Goal: Task Accomplishment & Management: Manage account settings

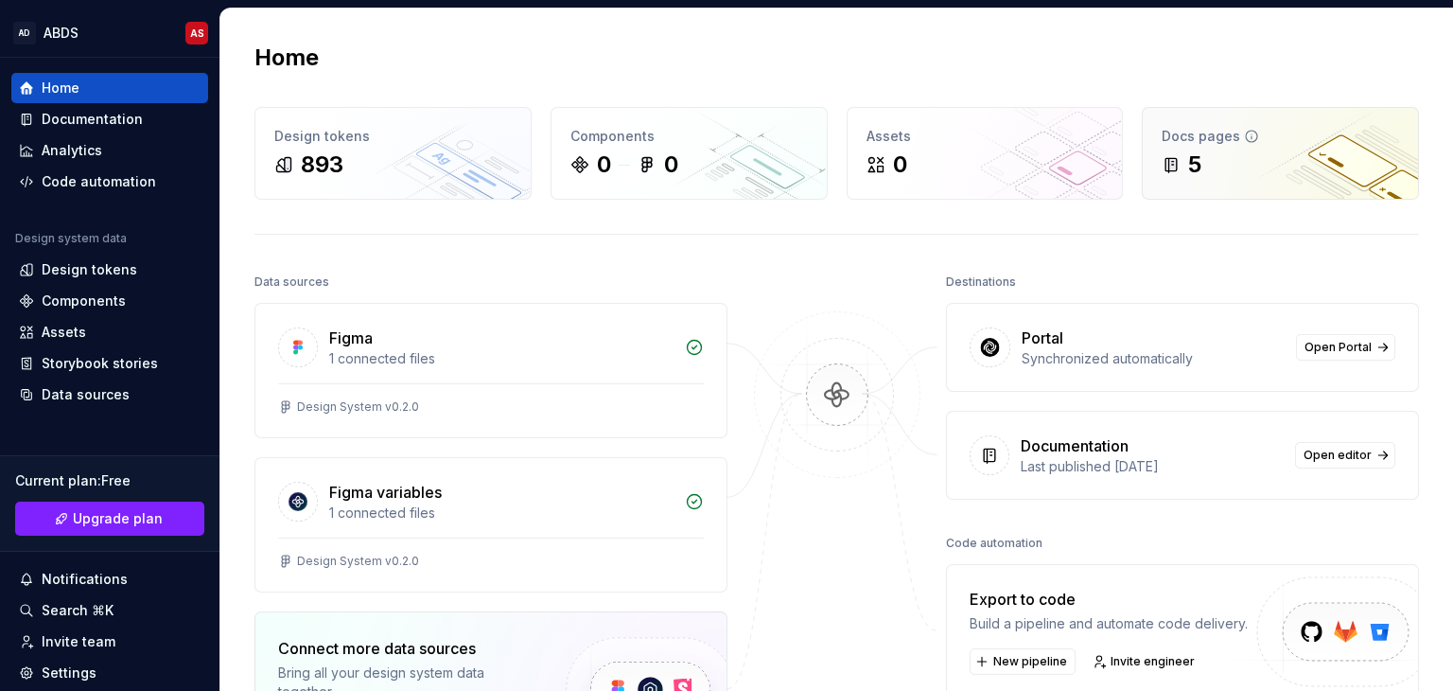
click at [1200, 161] on div "5" at bounding box center [1280, 164] width 237 height 30
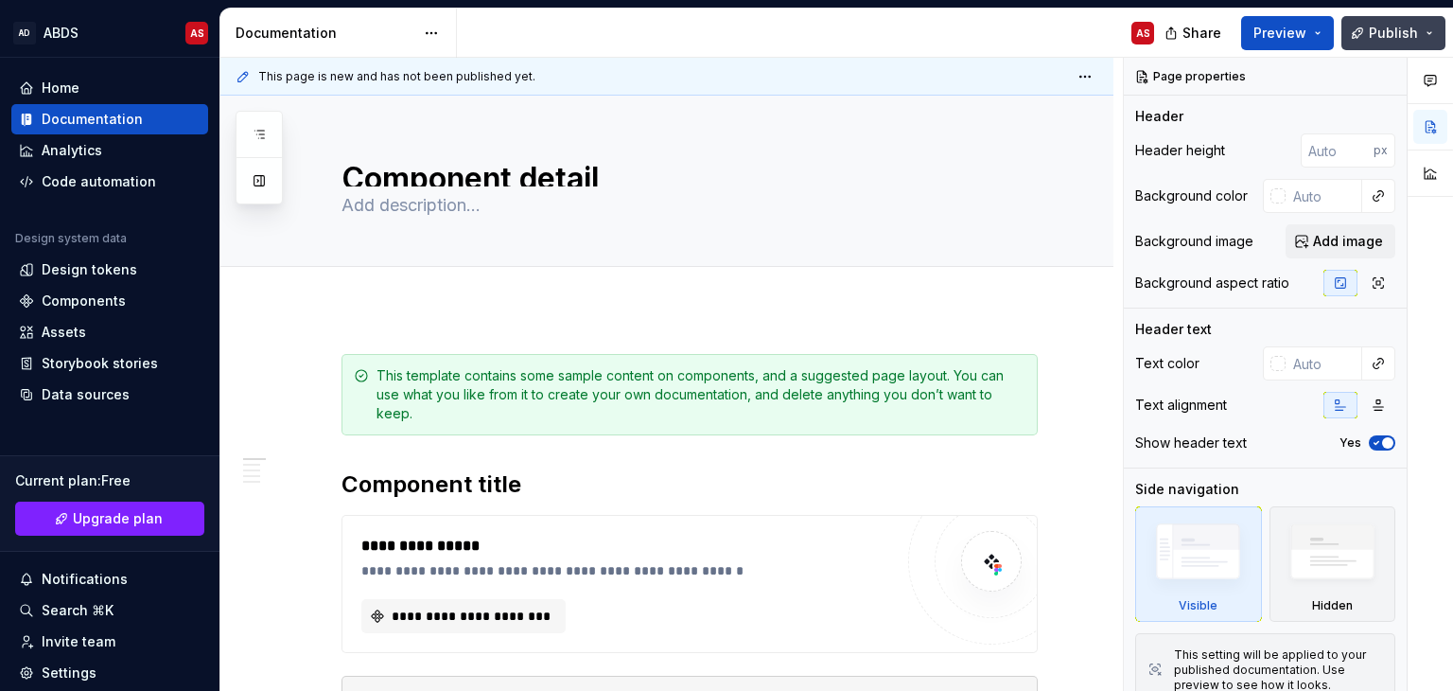
click at [1391, 31] on span "Publish" at bounding box center [1393, 33] width 49 height 19
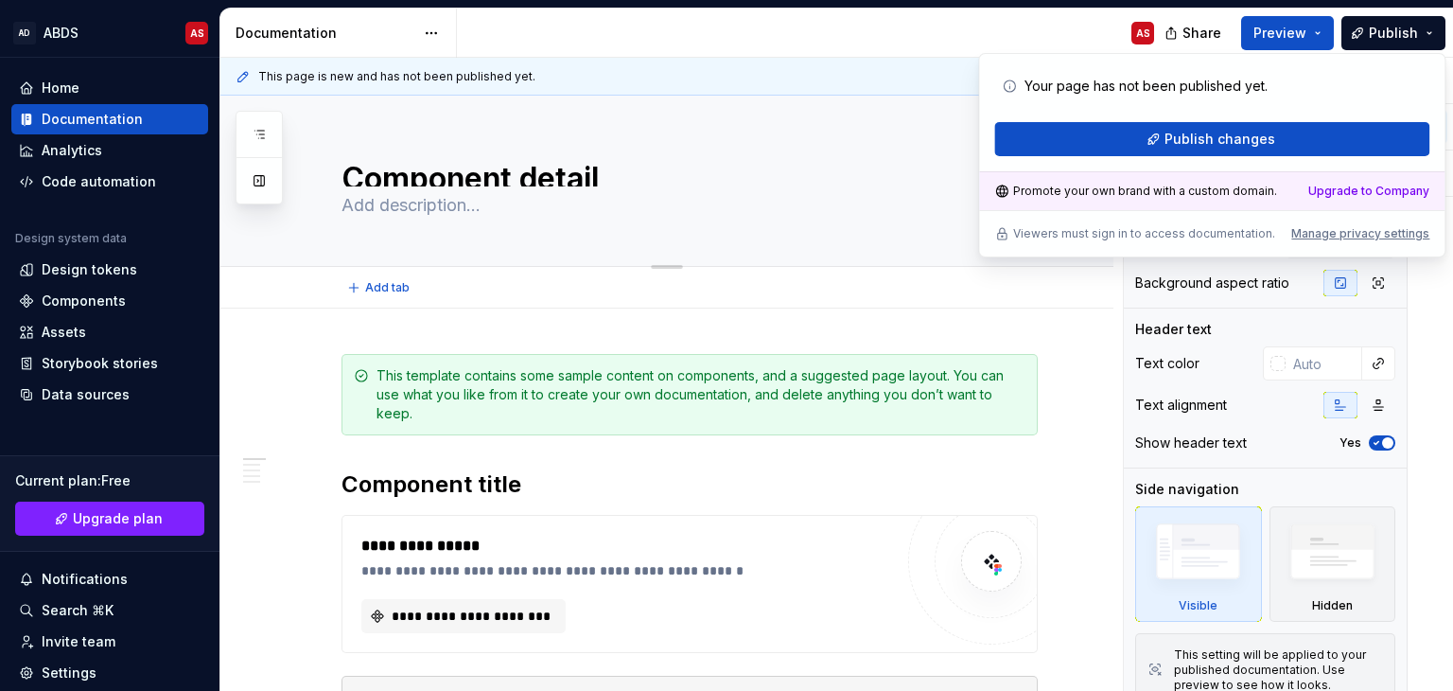
click at [916, 199] on textarea at bounding box center [686, 205] width 696 height 30
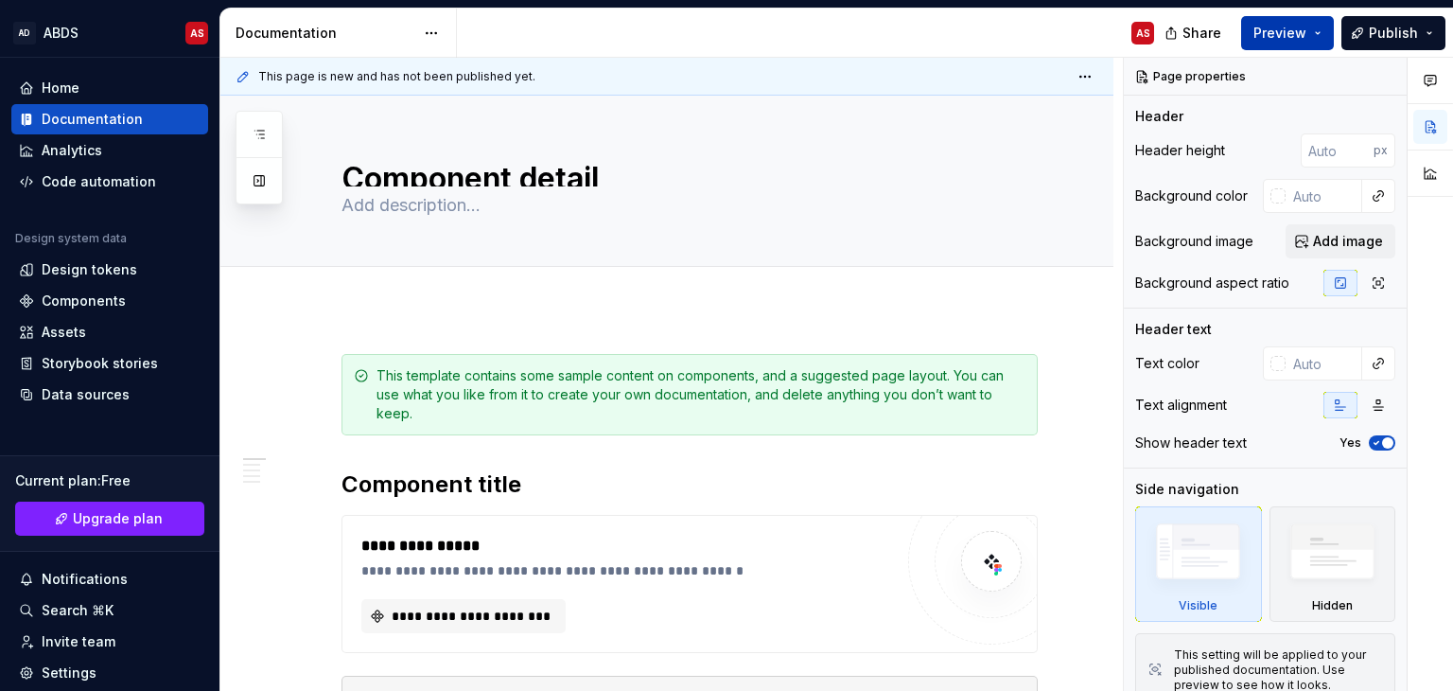
click at [1282, 35] on span "Preview" at bounding box center [1280, 33] width 53 height 19
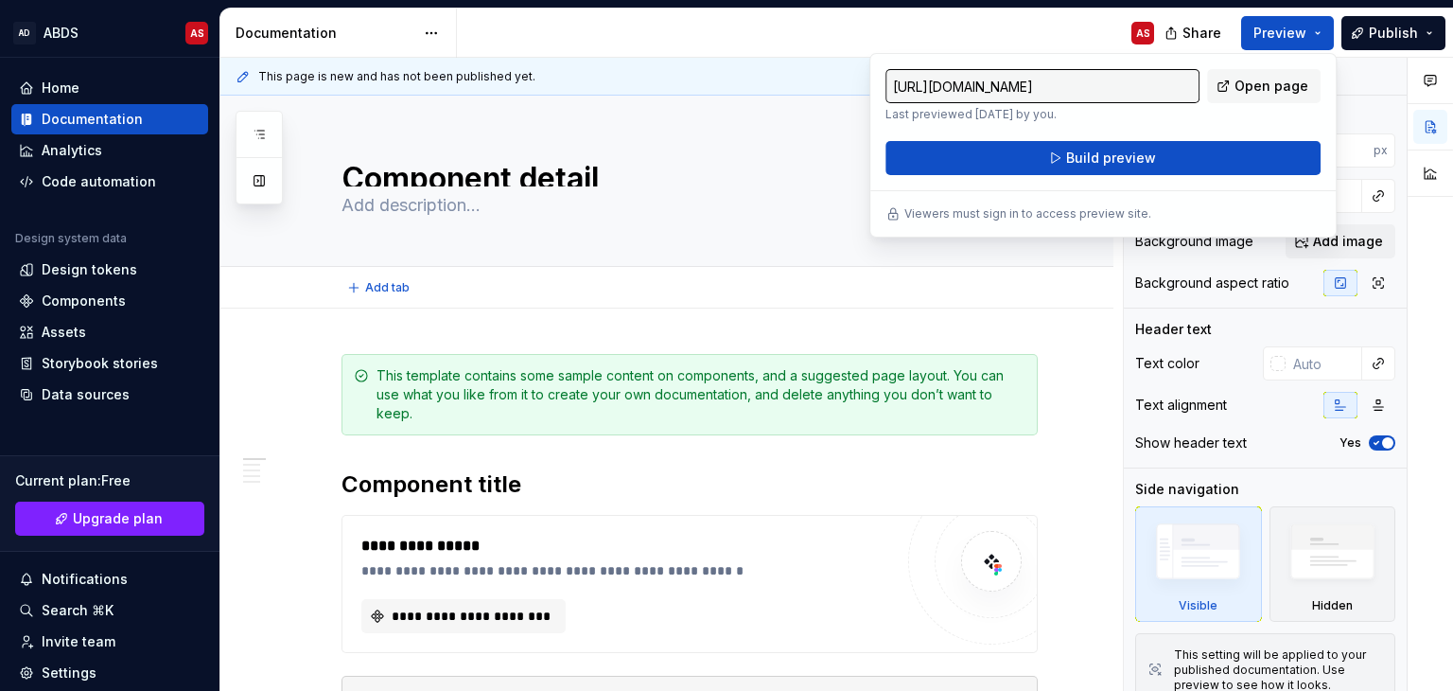
click at [1079, 294] on div "Add tab" at bounding box center [666, 288] width 893 height 42
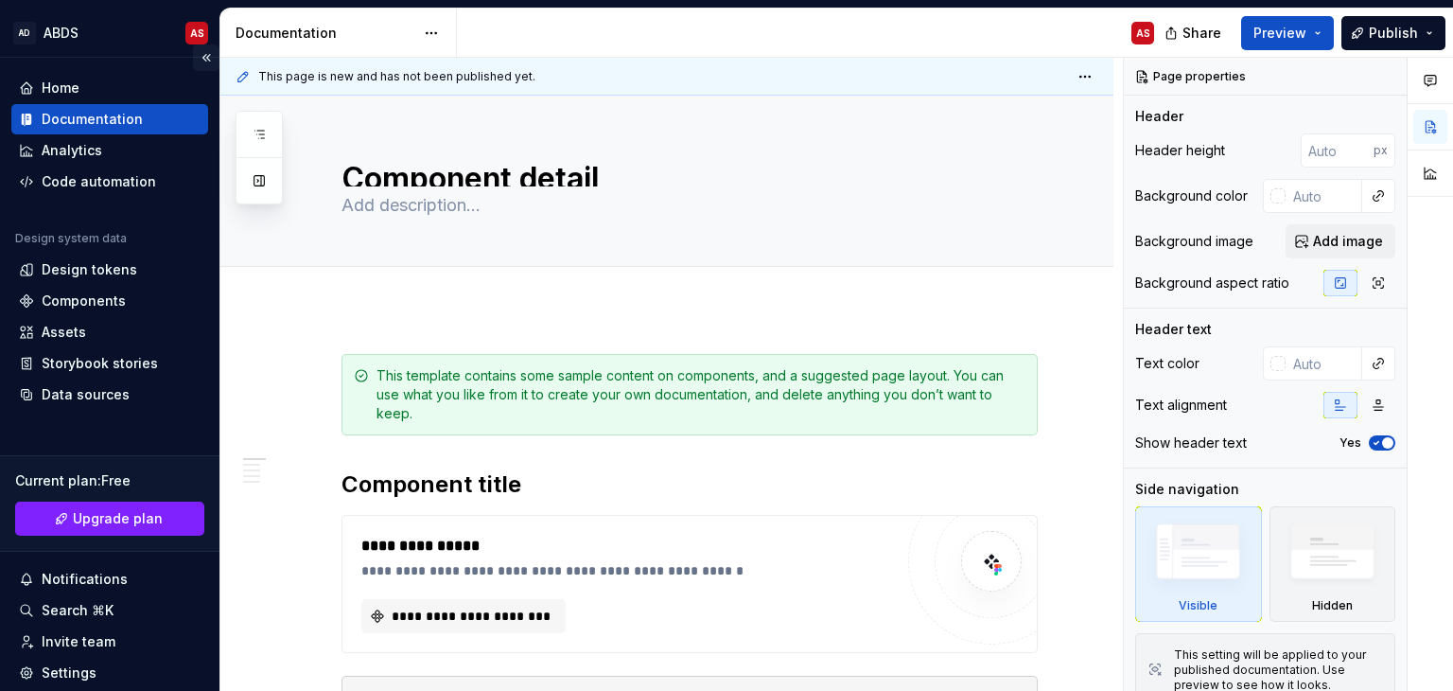
click at [197, 54] on button "Collapse sidebar" at bounding box center [206, 57] width 26 height 26
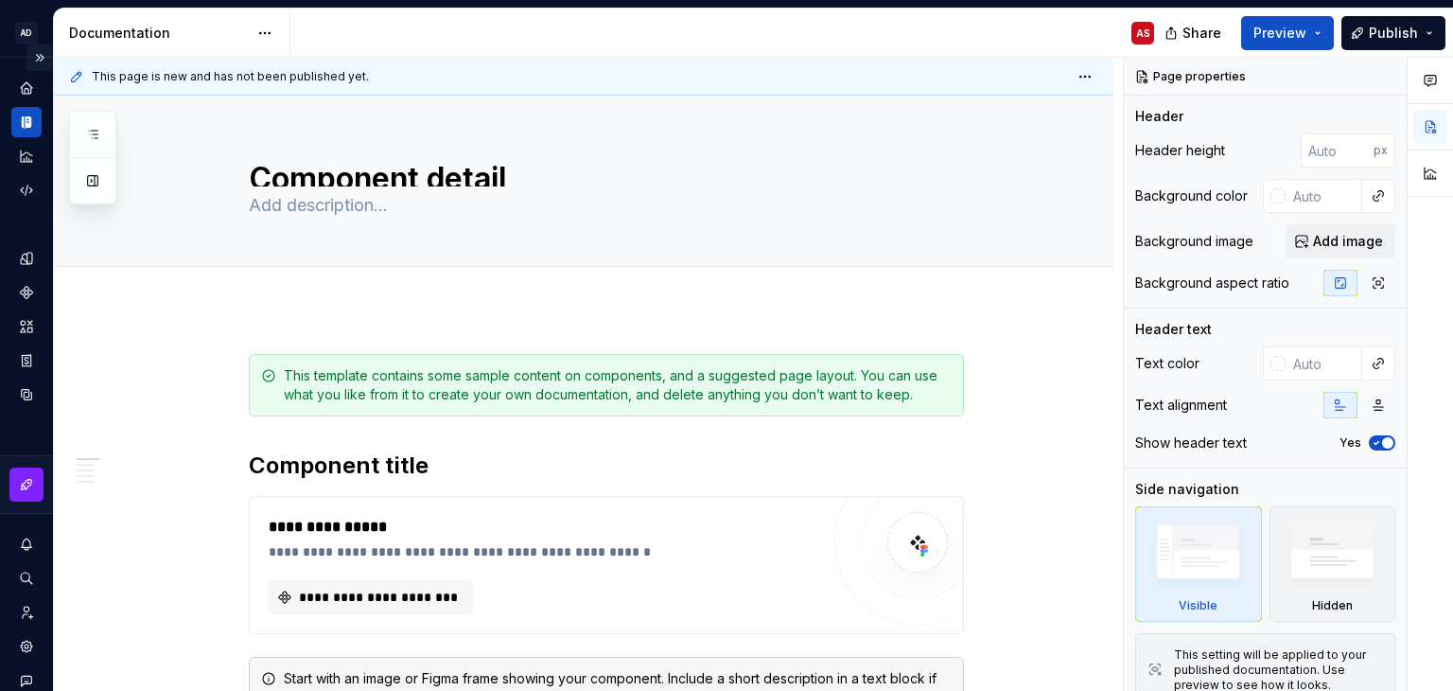
click at [34, 55] on button "Expand sidebar" at bounding box center [39, 57] width 26 height 26
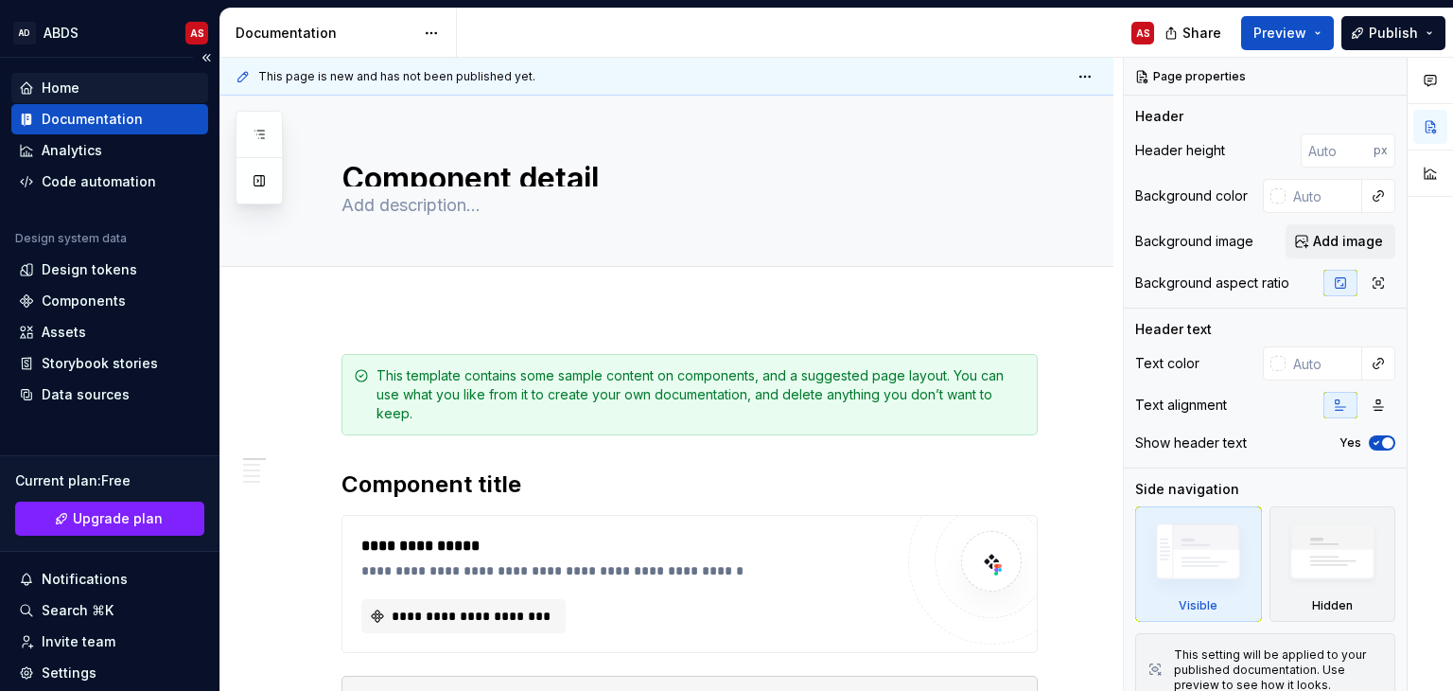
click at [72, 84] on div "Home" at bounding box center [61, 88] width 38 height 19
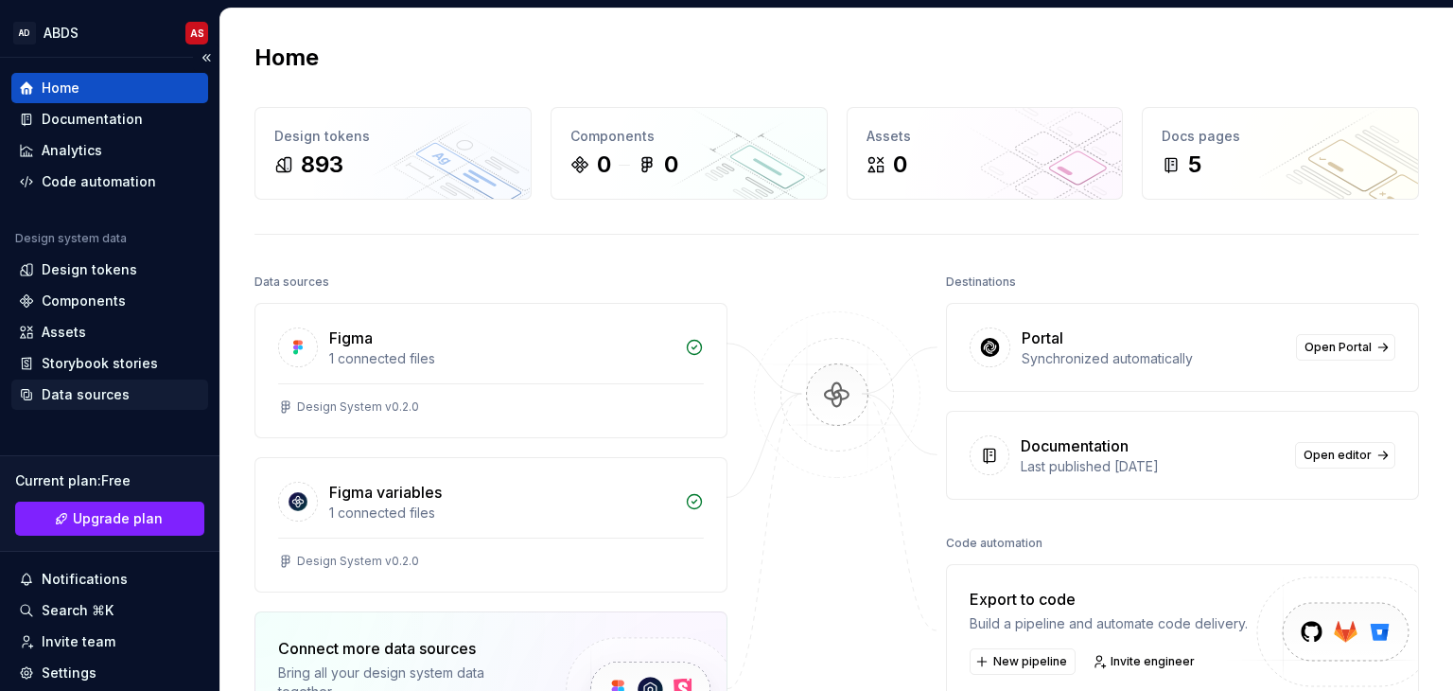
scroll to position [125, 0]
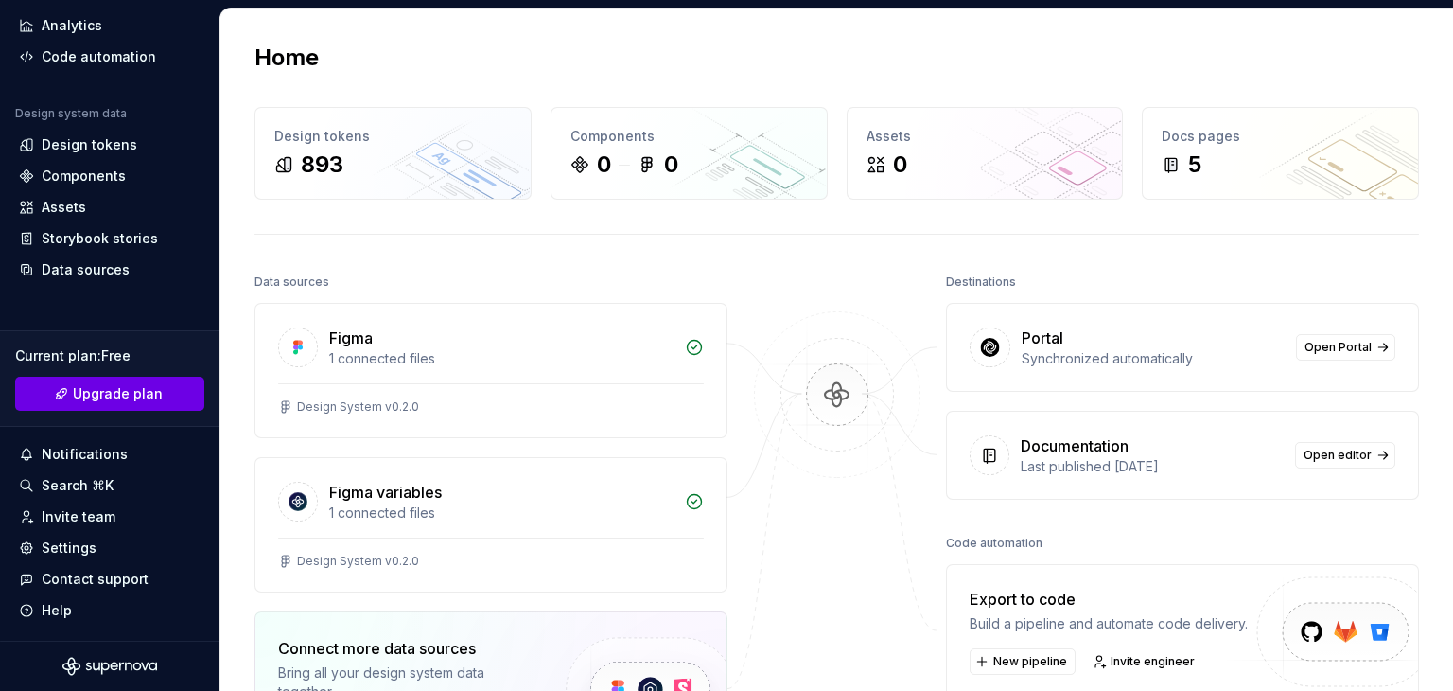
click at [87, 392] on span "Upgrade plan" at bounding box center [118, 393] width 90 height 19
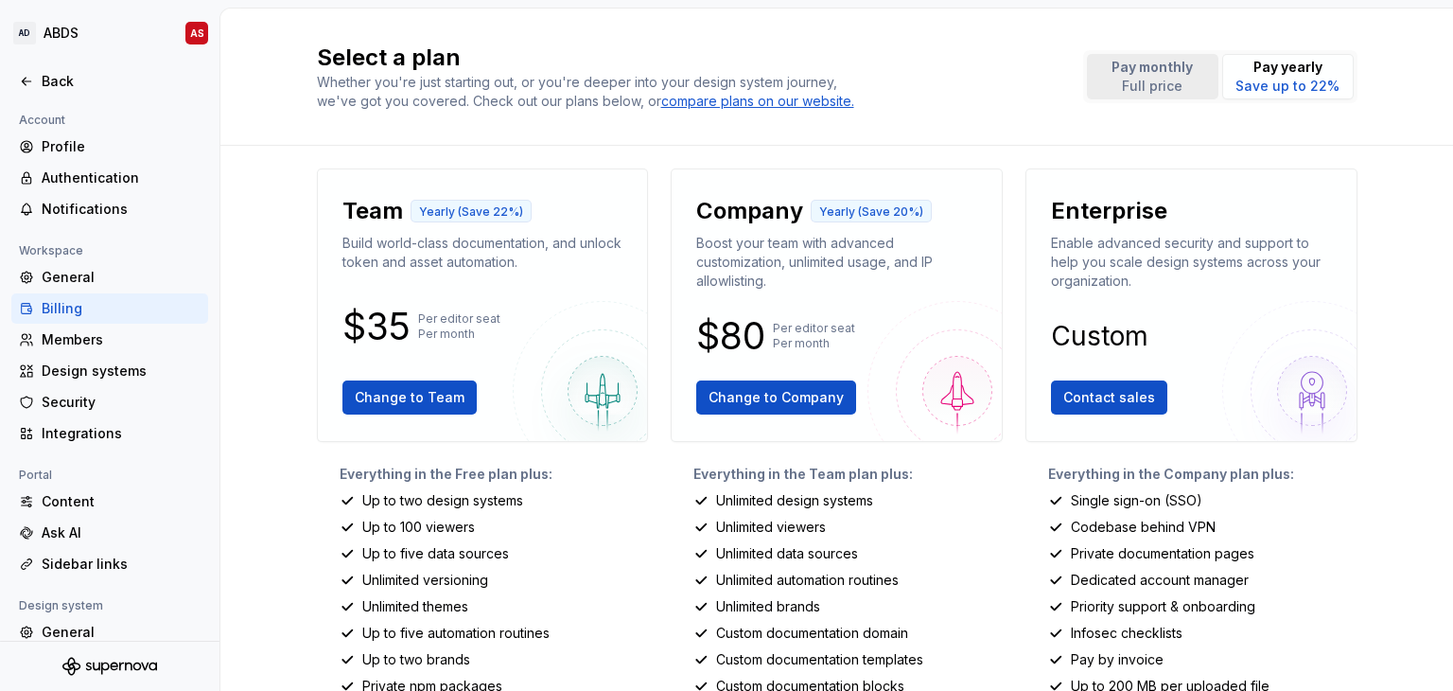
click at [1137, 71] on p "Pay monthly" at bounding box center [1152, 67] width 81 height 19
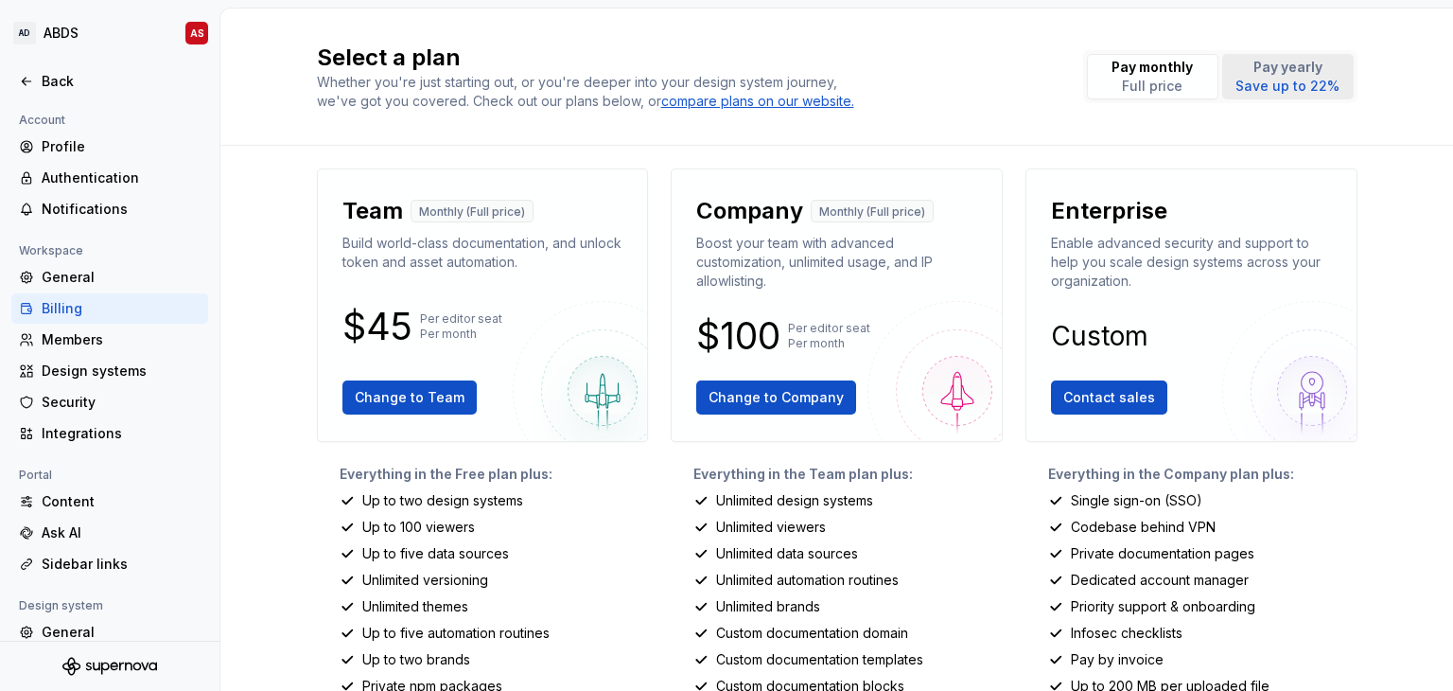
click at [1270, 88] on p "Save up to 22%" at bounding box center [1288, 86] width 104 height 19
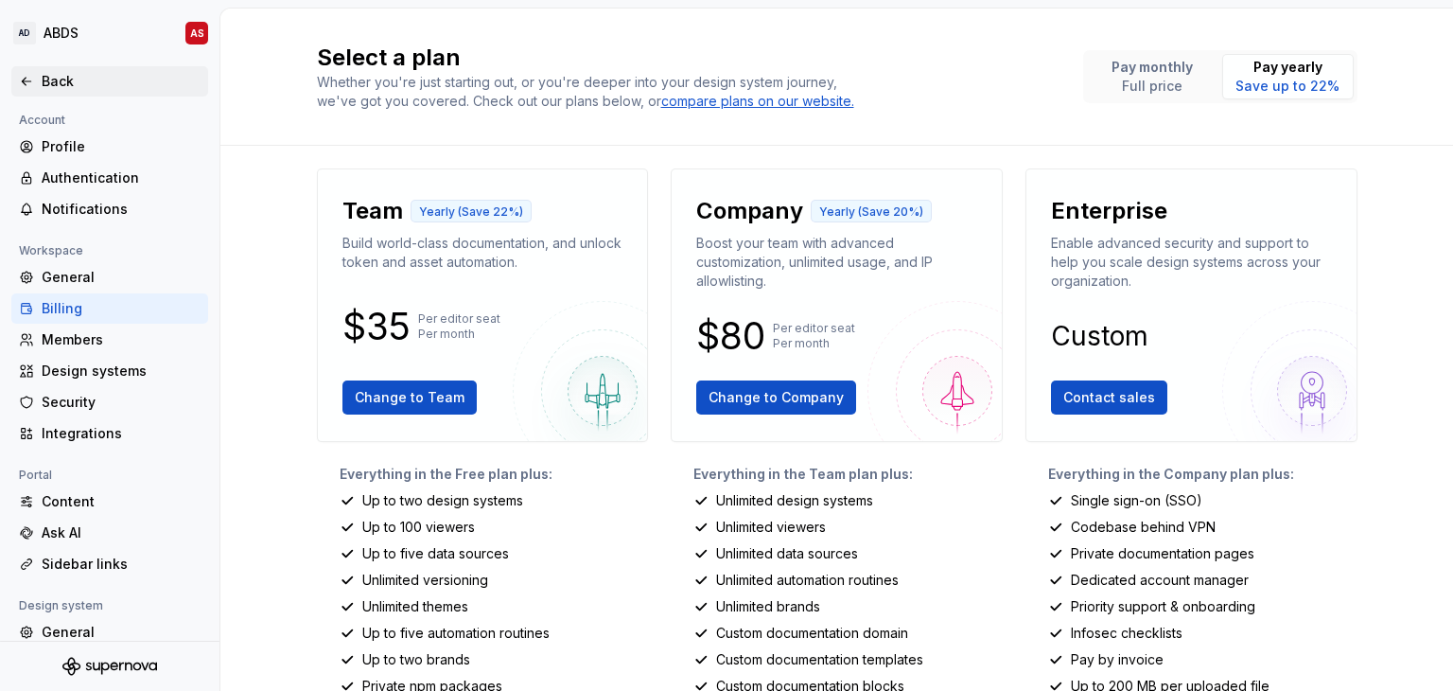
click at [51, 73] on div "Back" at bounding box center [121, 81] width 159 height 19
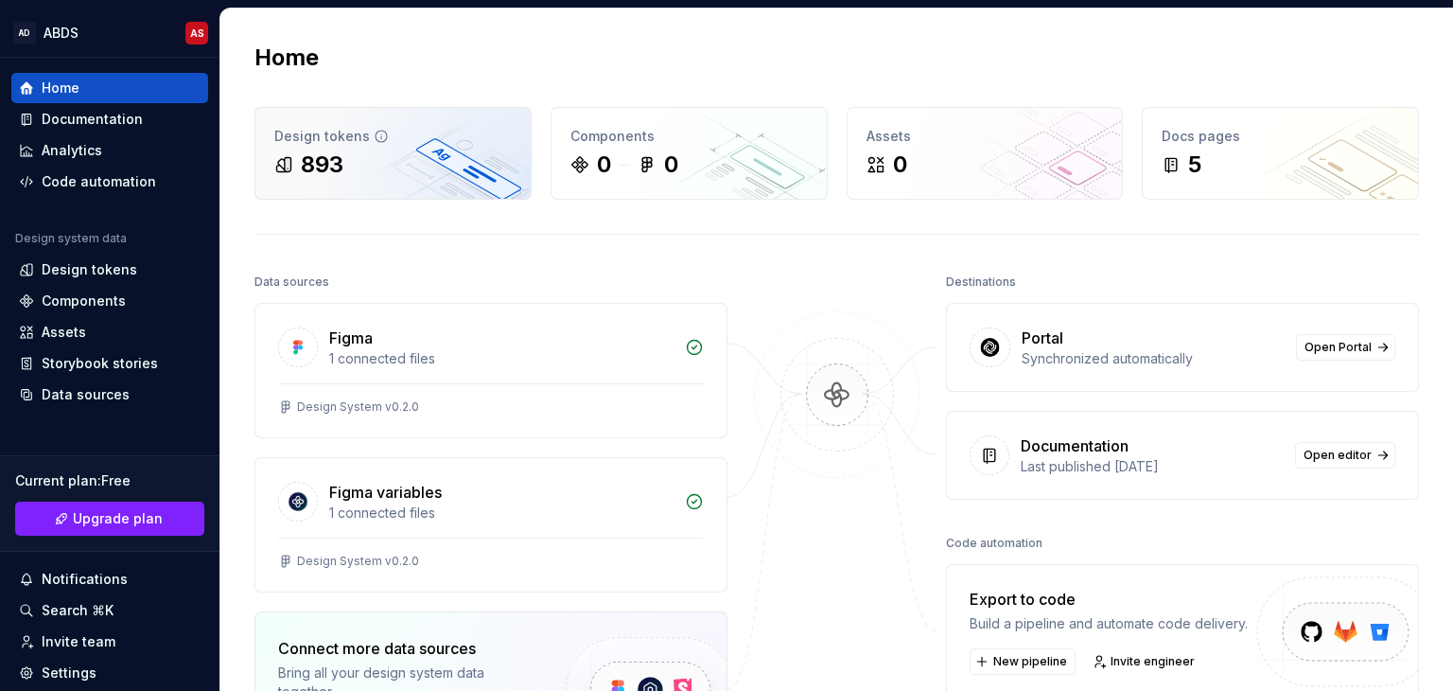
click at [317, 164] on div "893" at bounding box center [322, 164] width 43 height 30
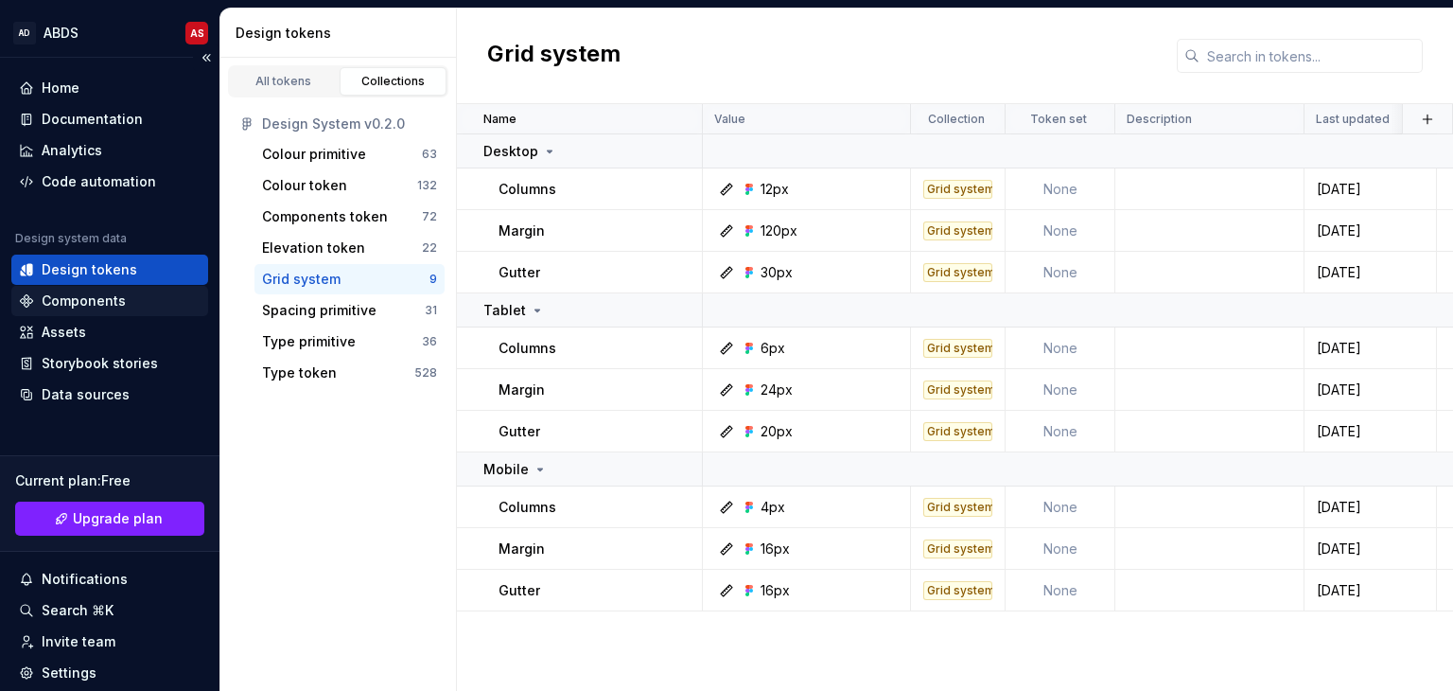
click at [76, 296] on div "Components" at bounding box center [84, 300] width 84 height 19
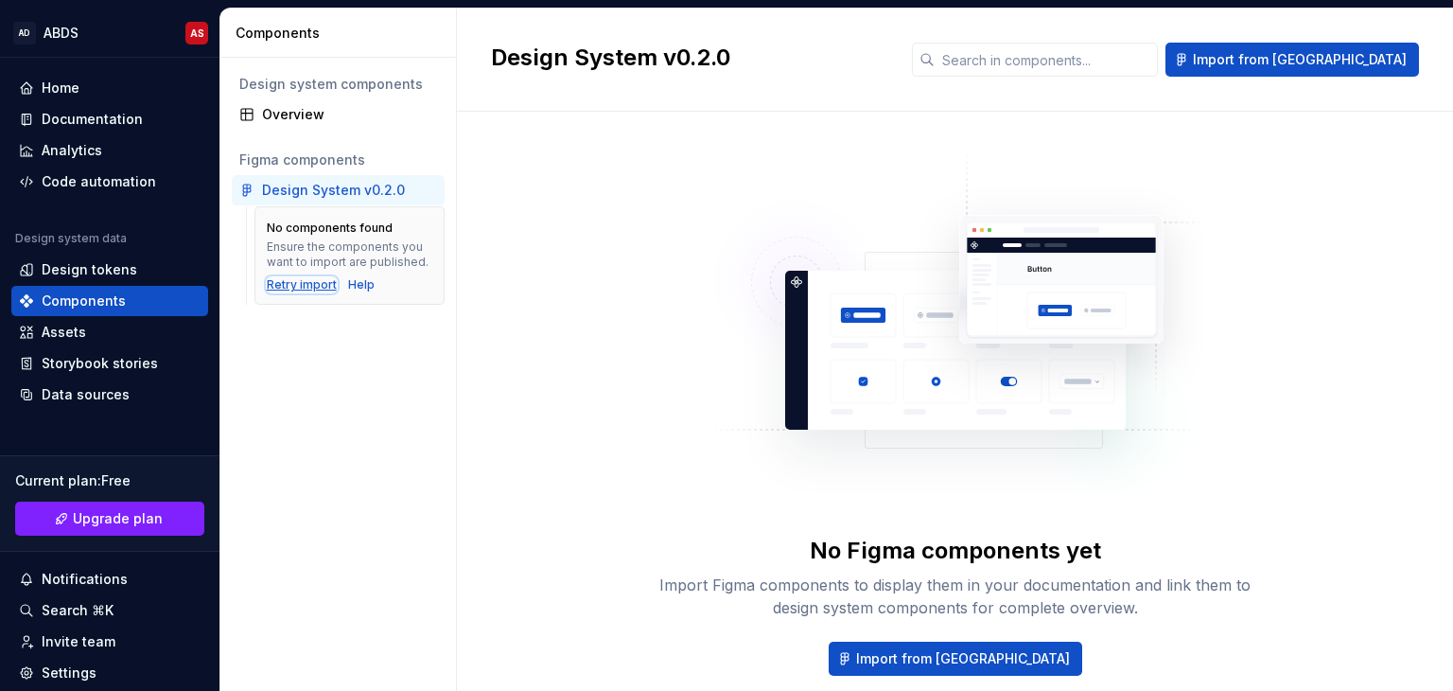
click at [286, 286] on div "Retry import" at bounding box center [302, 284] width 70 height 15
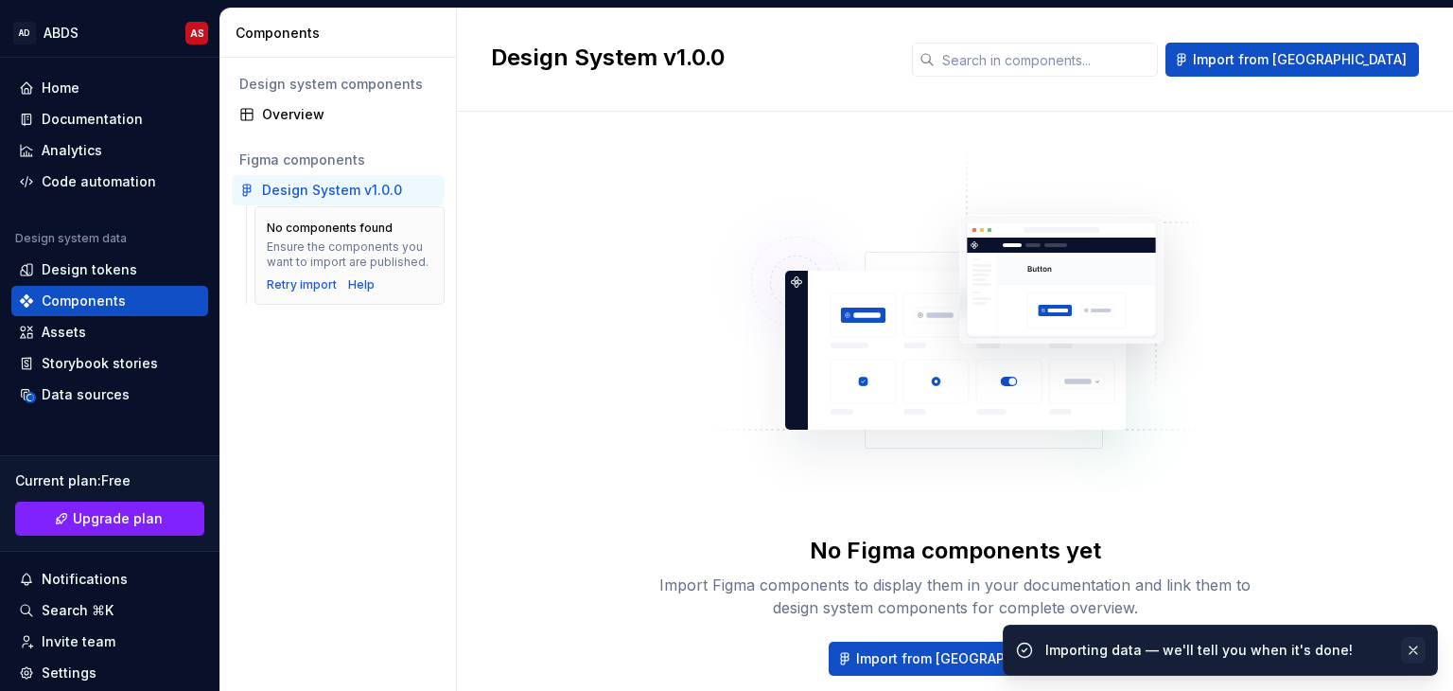
click at [1414, 642] on button "button" at bounding box center [1413, 650] width 25 height 26
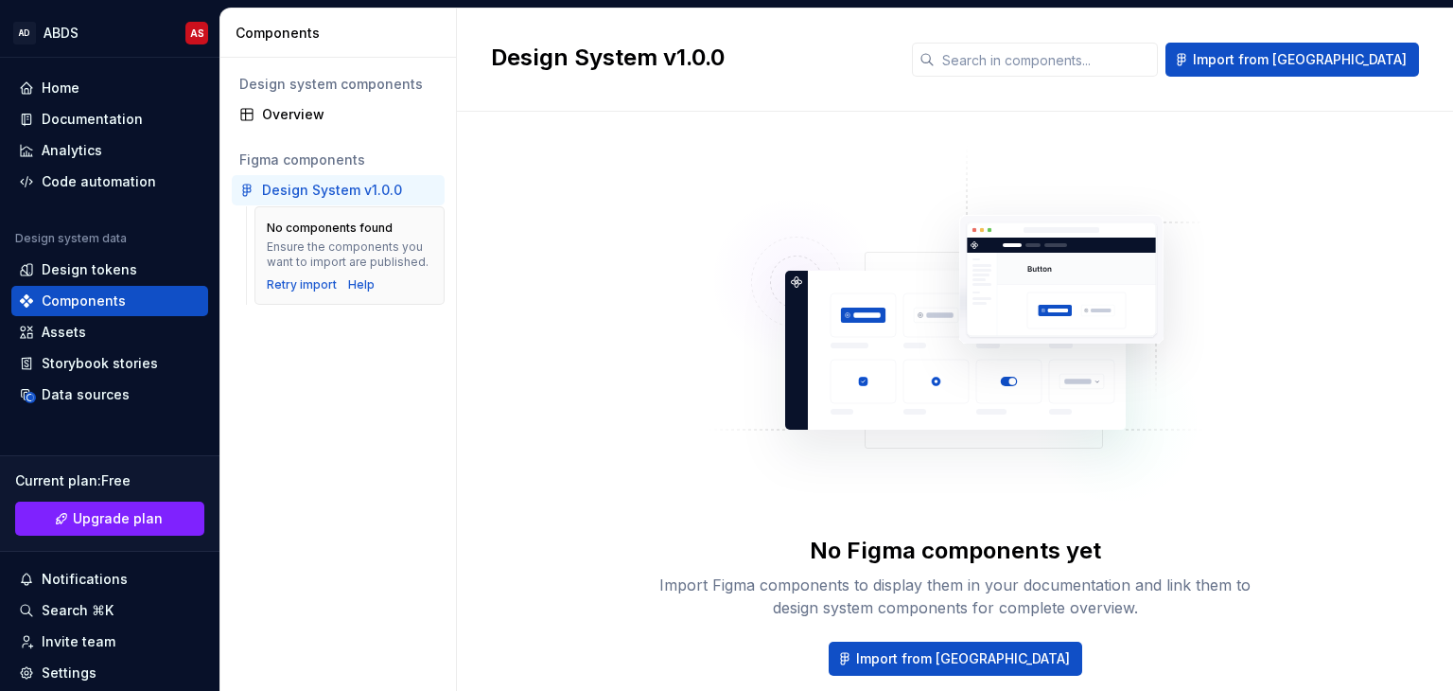
click at [544, 287] on div "No Figma components yet Import Figma components to display them in your documen…" at bounding box center [955, 431] width 928 height 571
click at [114, 118] on div "Documentation" at bounding box center [92, 119] width 101 height 19
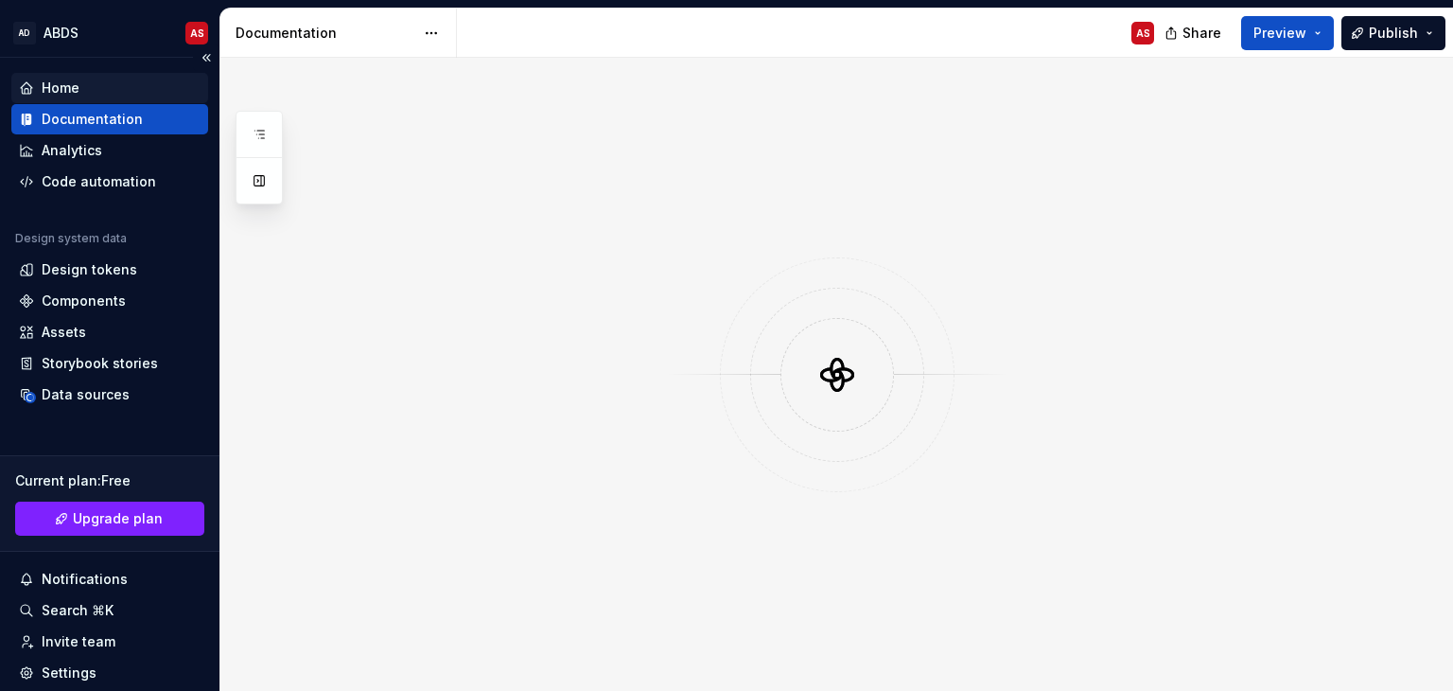
click at [60, 84] on div "Home" at bounding box center [61, 88] width 38 height 19
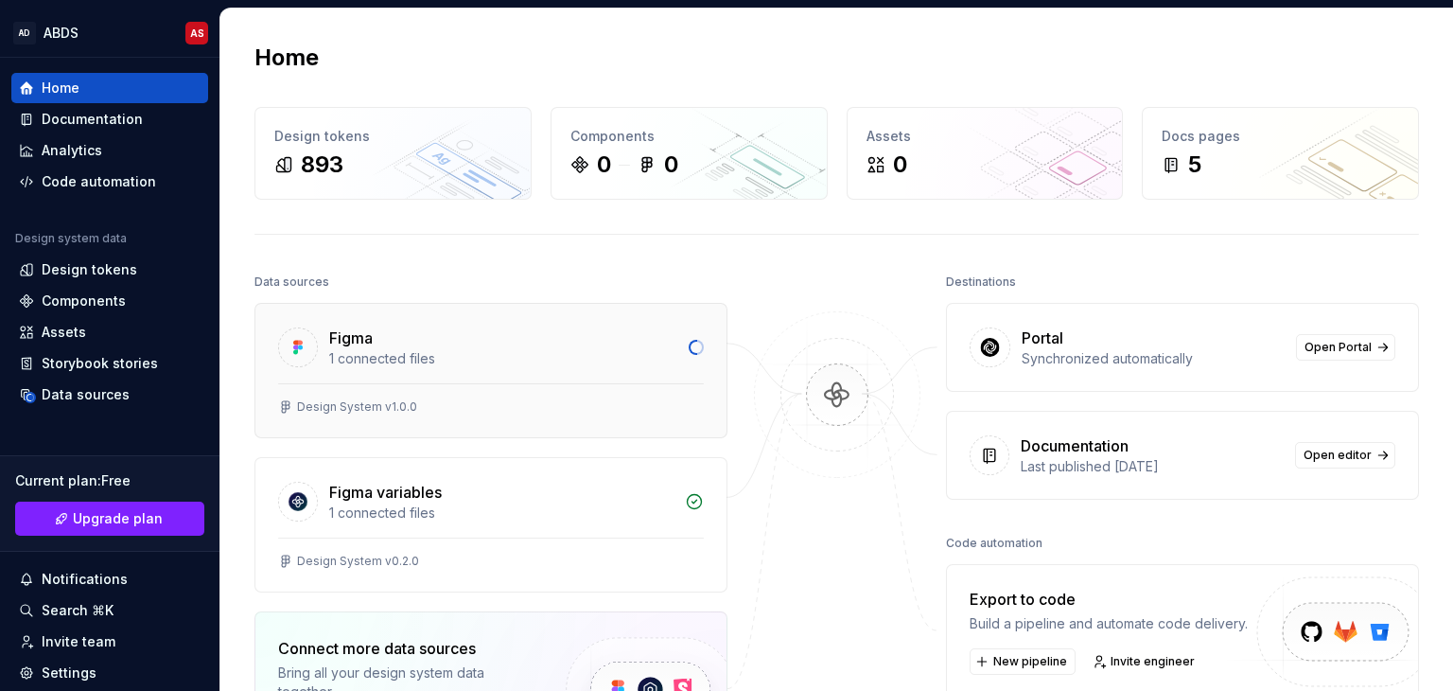
click at [376, 354] on div "1 connected files" at bounding box center [503, 358] width 348 height 19
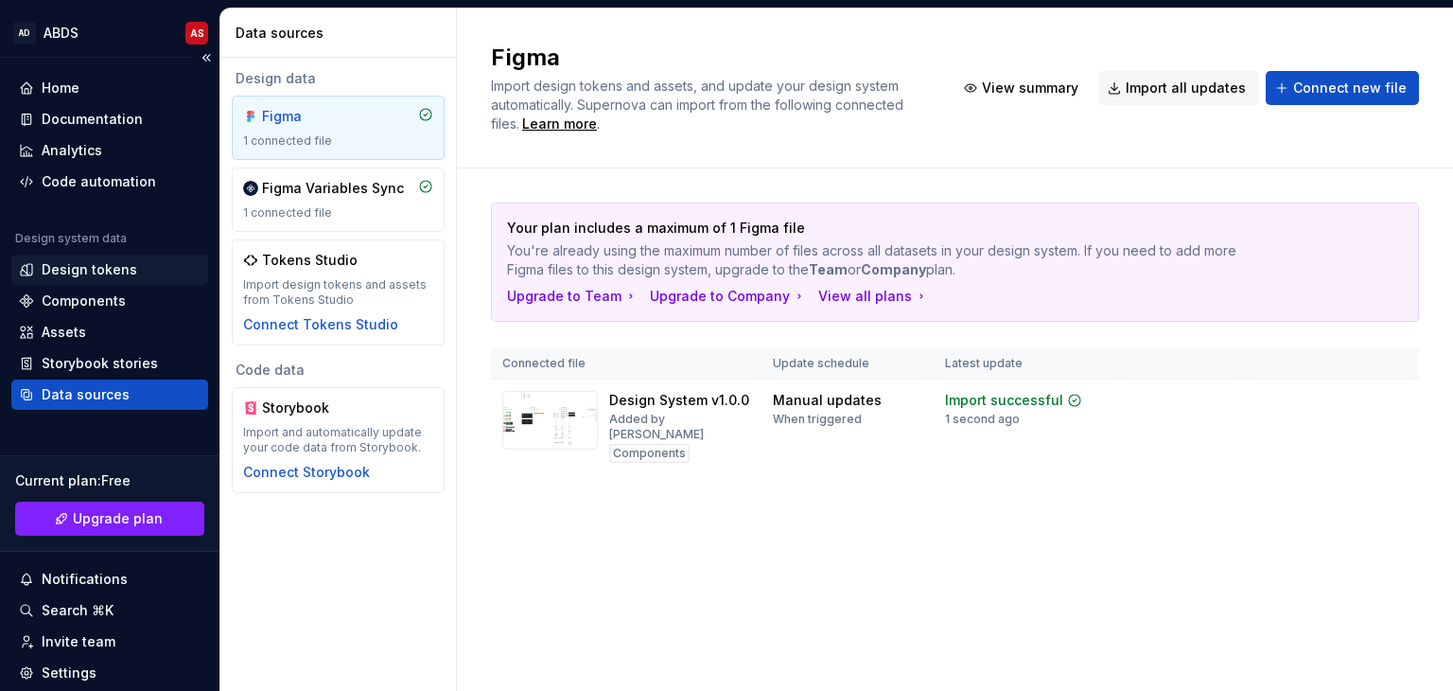
click at [91, 273] on div "Design tokens" at bounding box center [90, 269] width 96 height 19
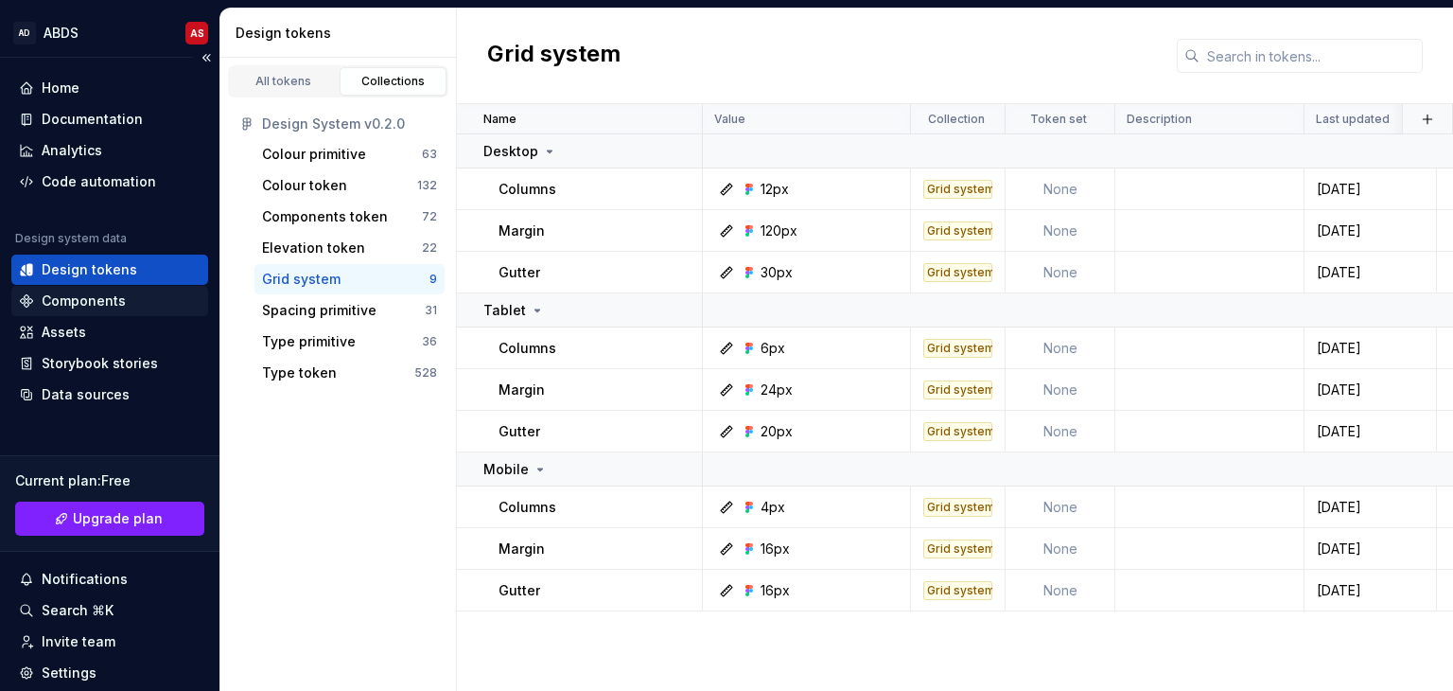
click at [95, 309] on div "Components" at bounding box center [84, 300] width 84 height 19
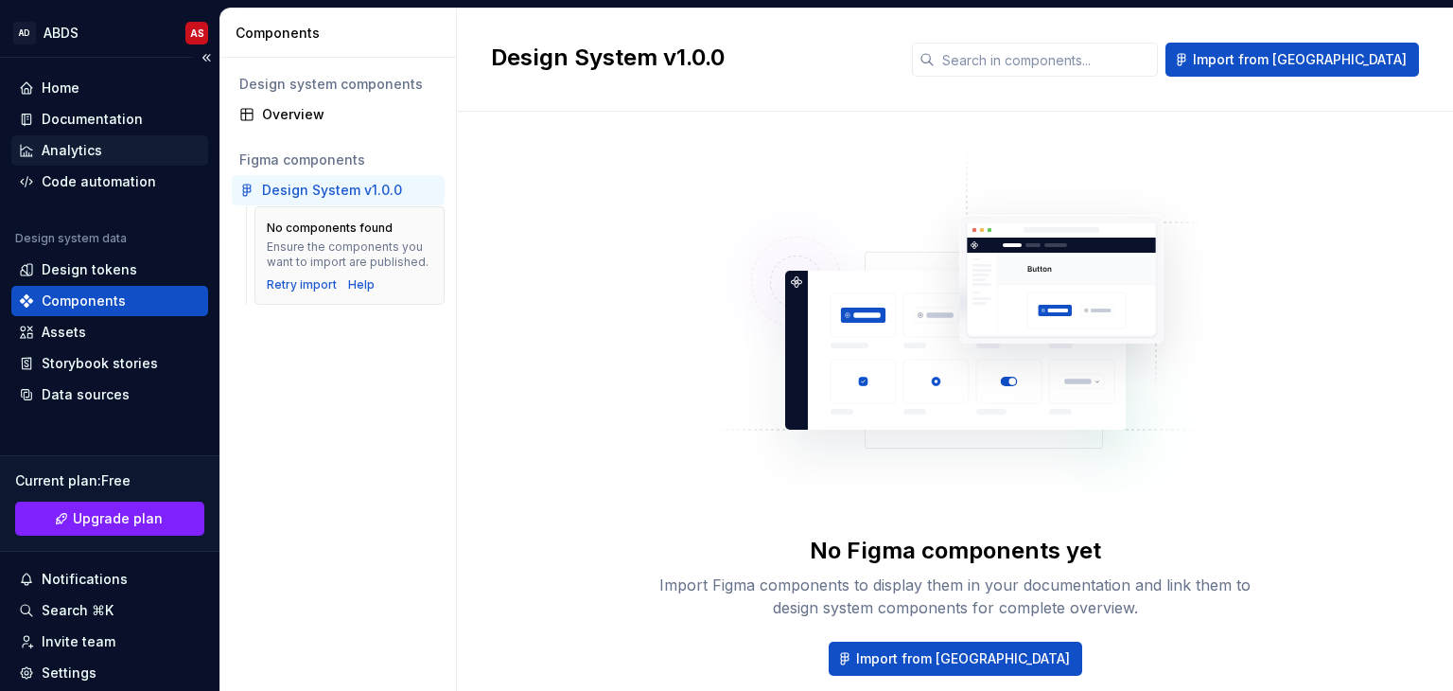
click at [90, 145] on div "Analytics" at bounding box center [72, 150] width 61 height 19
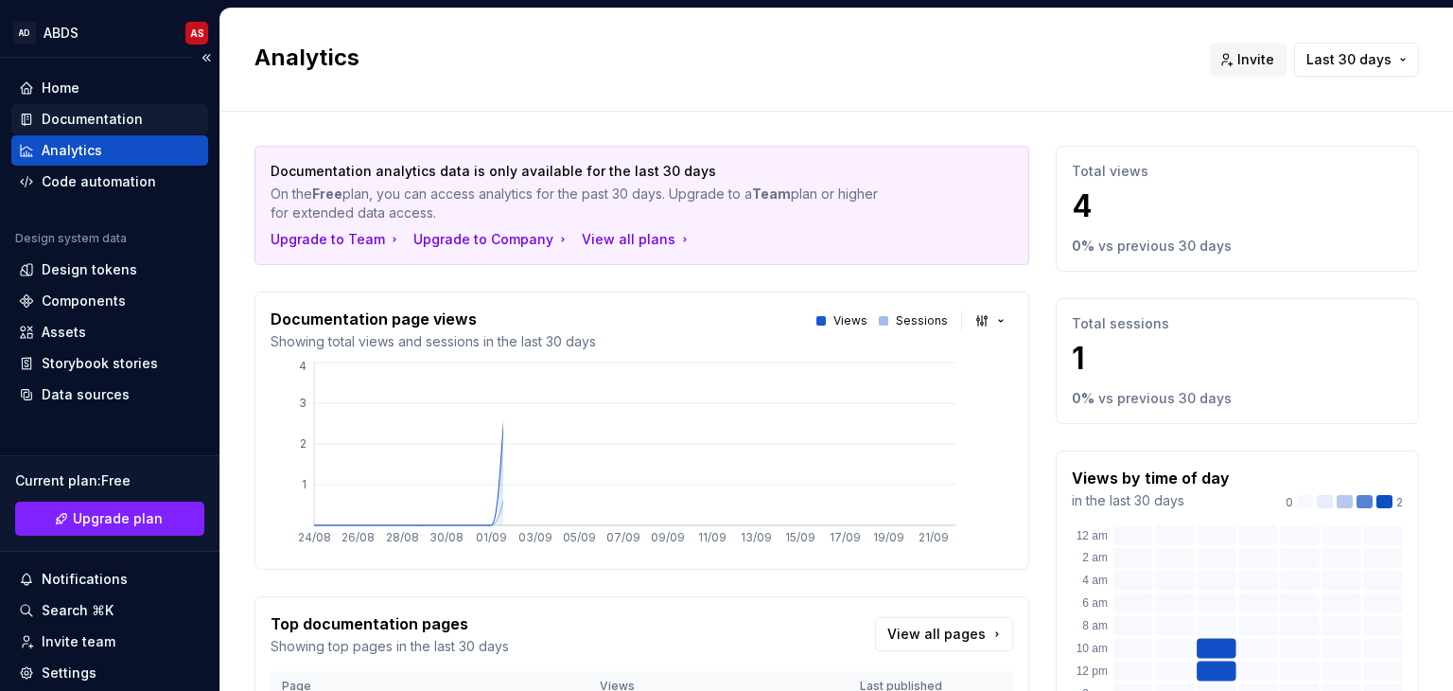
click at [87, 110] on div "Documentation" at bounding box center [92, 119] width 101 height 19
click at [70, 67] on div "Home Documentation Analytics Code automation Design system data Design tokens C…" at bounding box center [110, 412] width 220 height 708
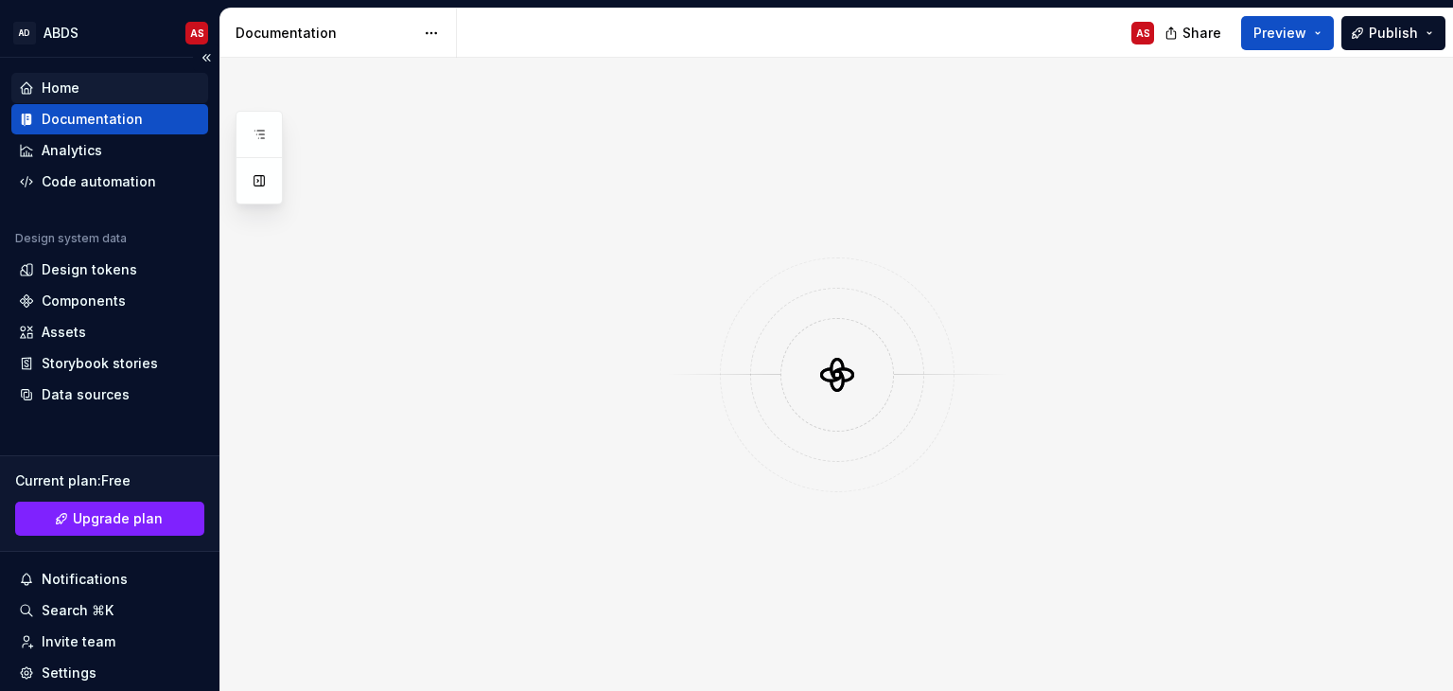
click at [57, 76] on div "Home" at bounding box center [109, 88] width 197 height 30
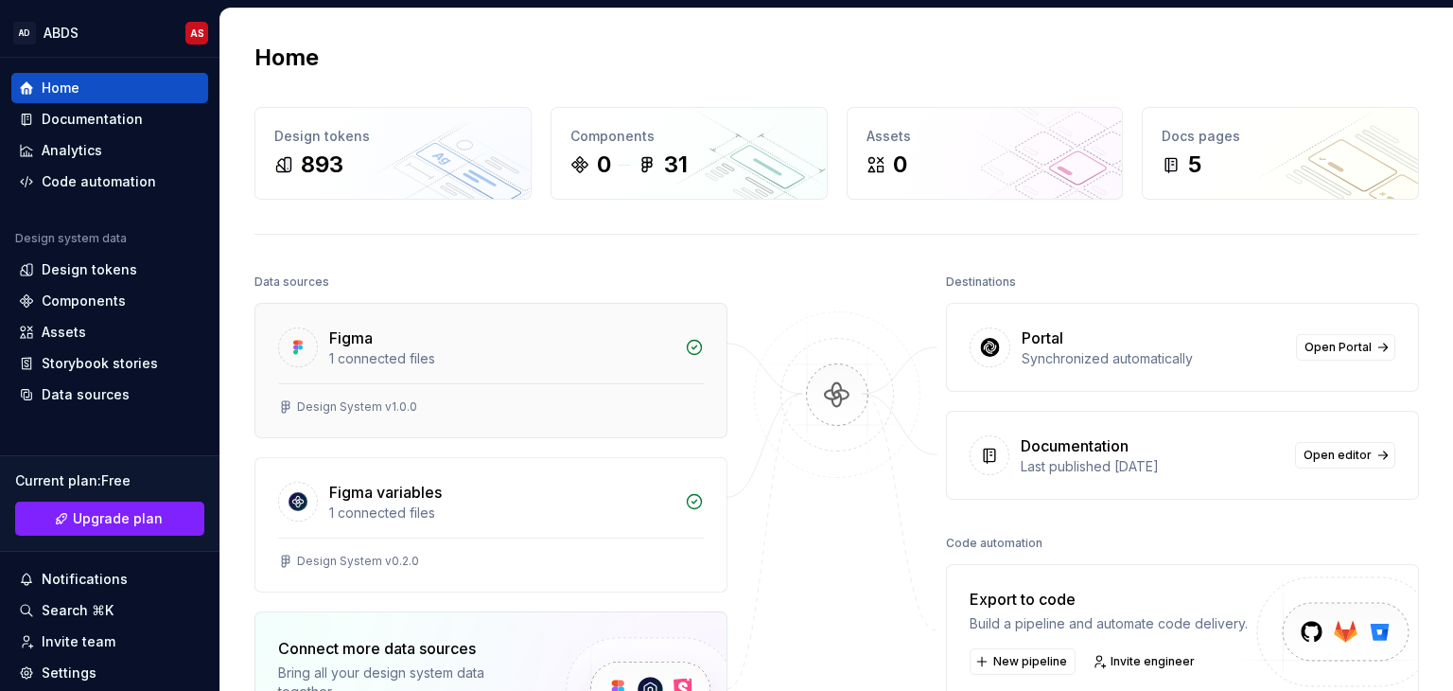
click at [413, 347] on div "Figma" at bounding box center [501, 337] width 344 height 23
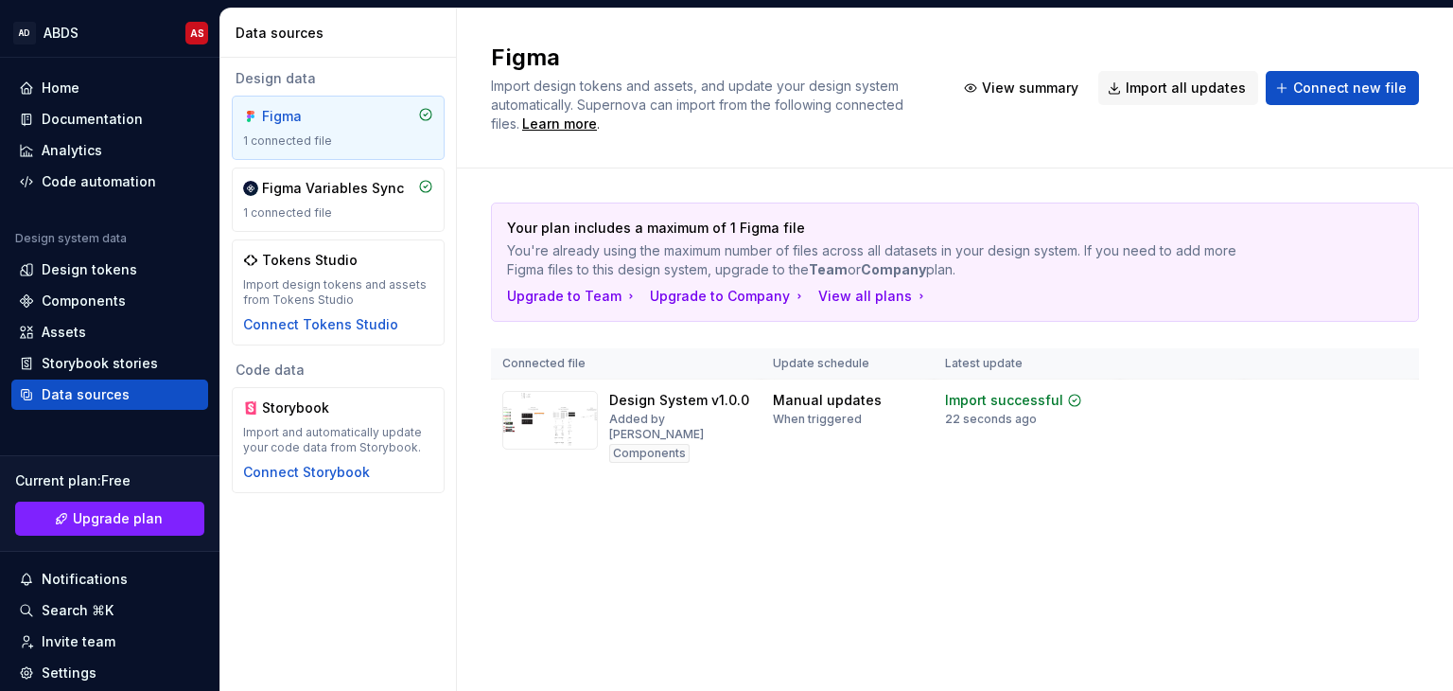
click at [408, 120] on div "Figma" at bounding box center [338, 116] width 190 height 19
click at [341, 118] on div "Figma" at bounding box center [307, 116] width 91 height 19
click at [423, 112] on icon at bounding box center [425, 114] width 15 height 15
click at [409, 185] on div "Figma Variables Sync" at bounding box center [338, 188] width 190 height 19
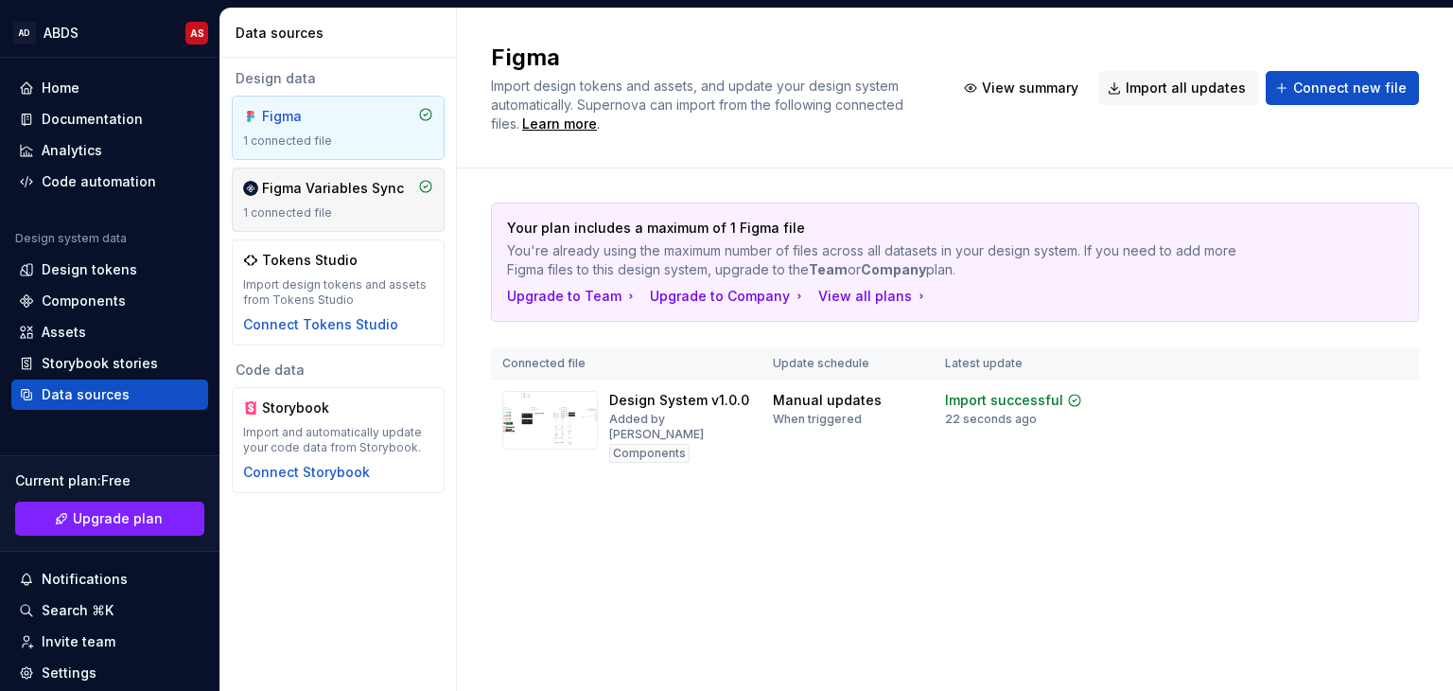
click at [370, 196] on div "Figma Variables Sync" at bounding box center [333, 188] width 142 height 19
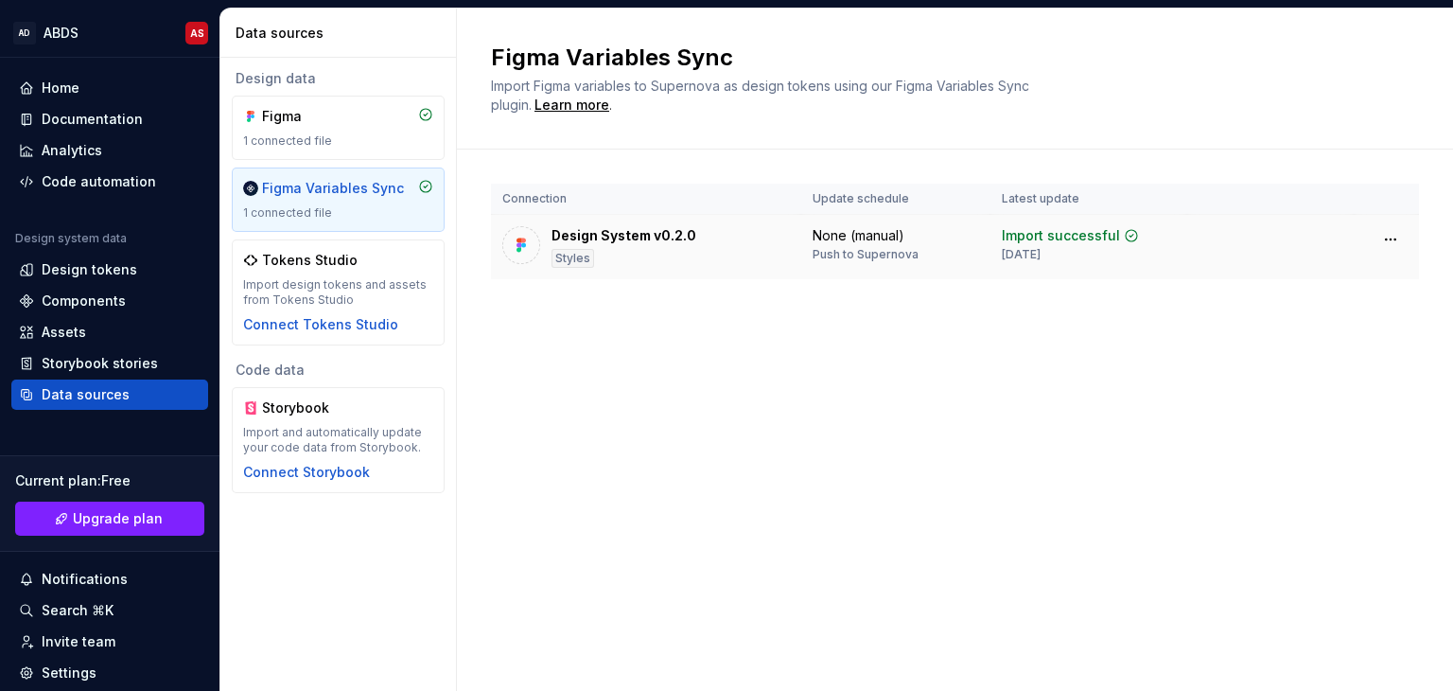
click at [876, 239] on div "None (manual)" at bounding box center [859, 235] width 92 height 19
click at [1385, 243] on html "AD ABDS AS Home Documentation Analytics Code automation Design system data Desi…" at bounding box center [726, 345] width 1453 height 691
click at [1379, 285] on div "Disconnect plugin" at bounding box center [1379, 279] width 123 height 19
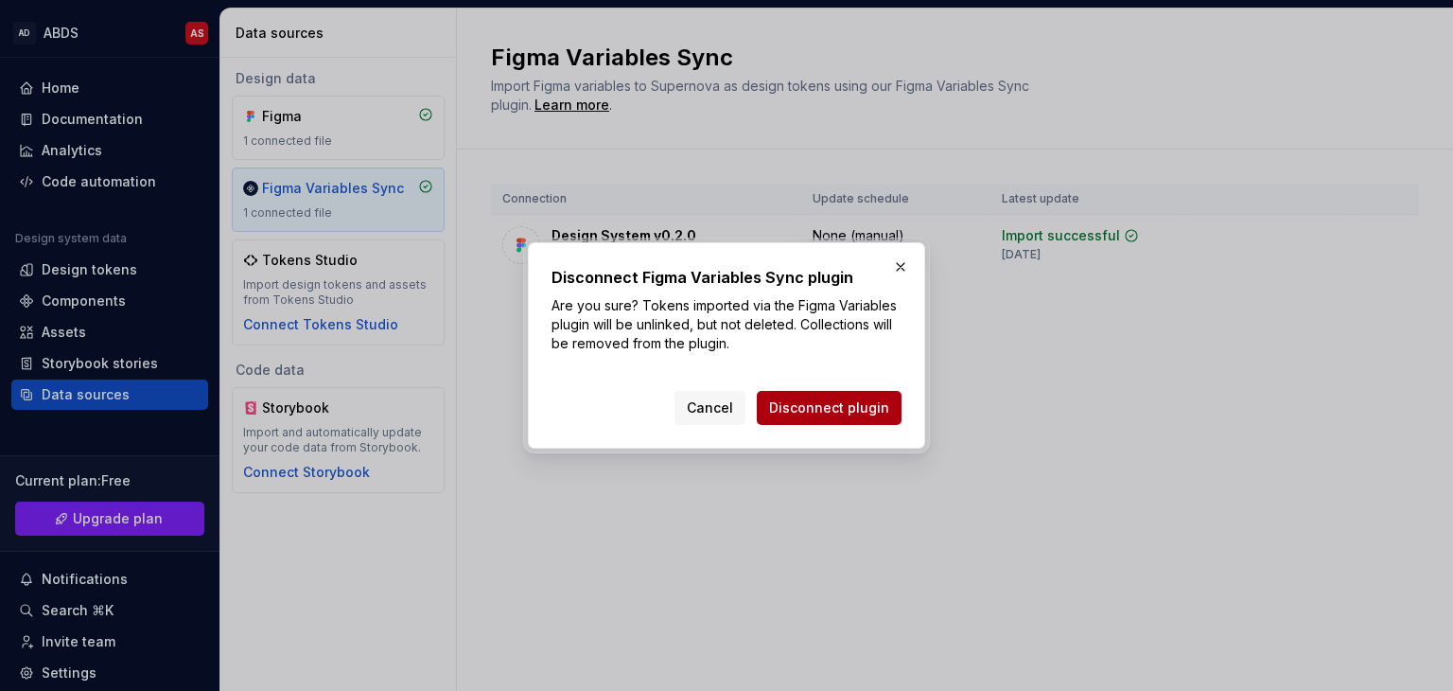
click at [839, 408] on span "Disconnect plugin" at bounding box center [829, 407] width 120 height 19
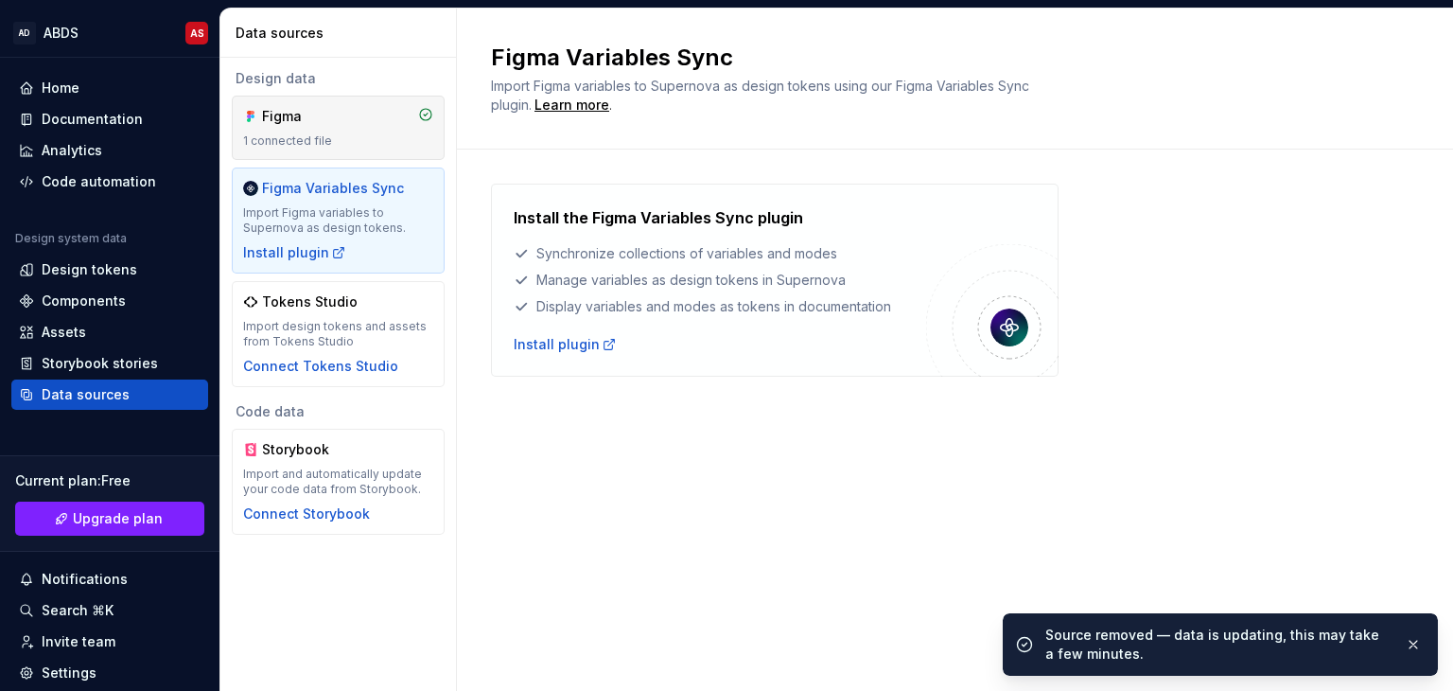
click at [325, 115] on div "Figma" at bounding box center [307, 116] width 91 height 19
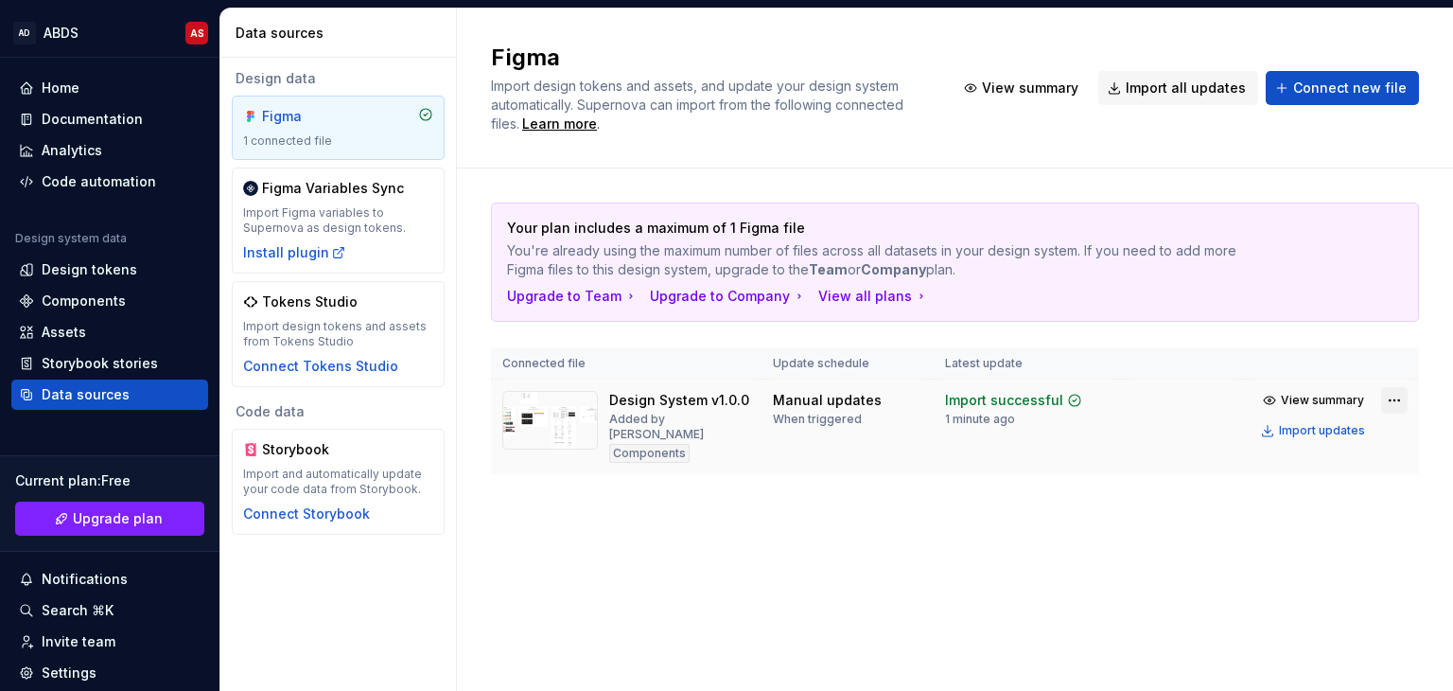
click at [1394, 398] on html "AD ABDS AS Home Documentation Analytics Code automation Design system data Desi…" at bounding box center [726, 345] width 1453 height 691
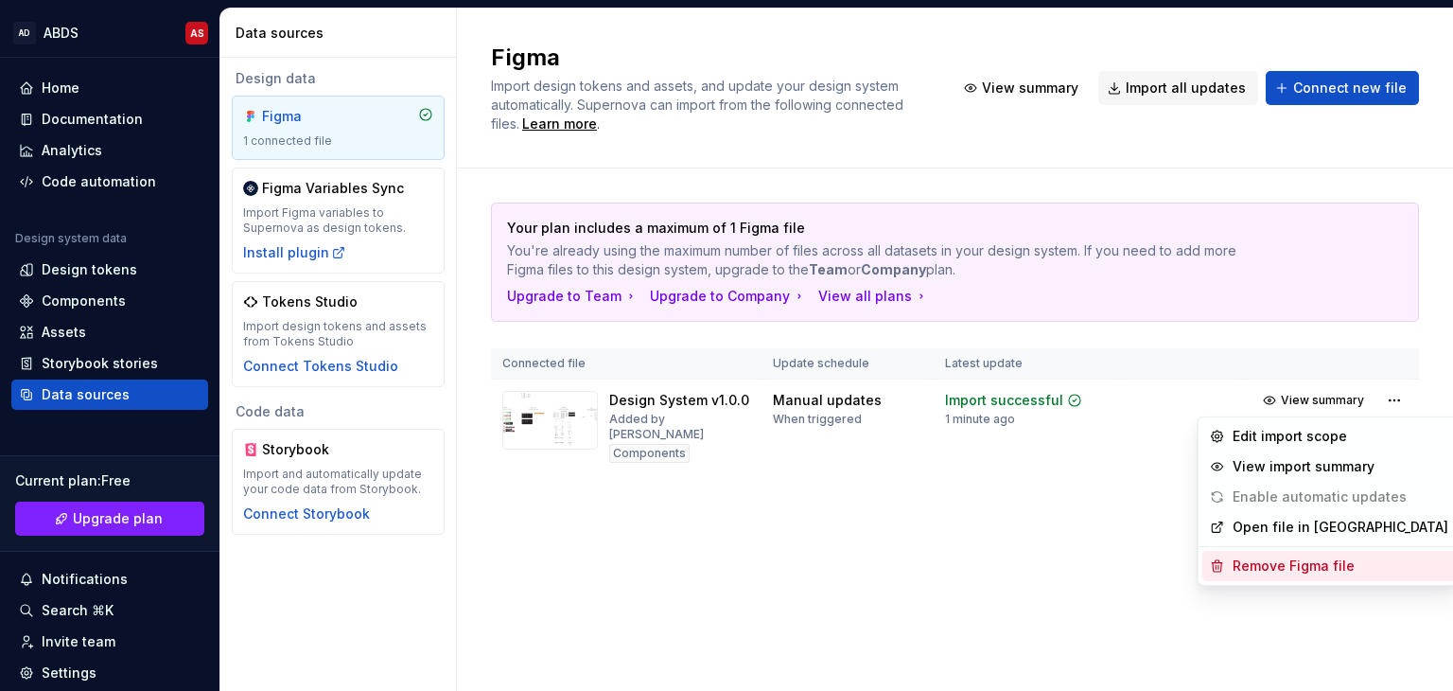
click at [1320, 561] on div "Remove Figma file" at bounding box center [1341, 565] width 216 height 19
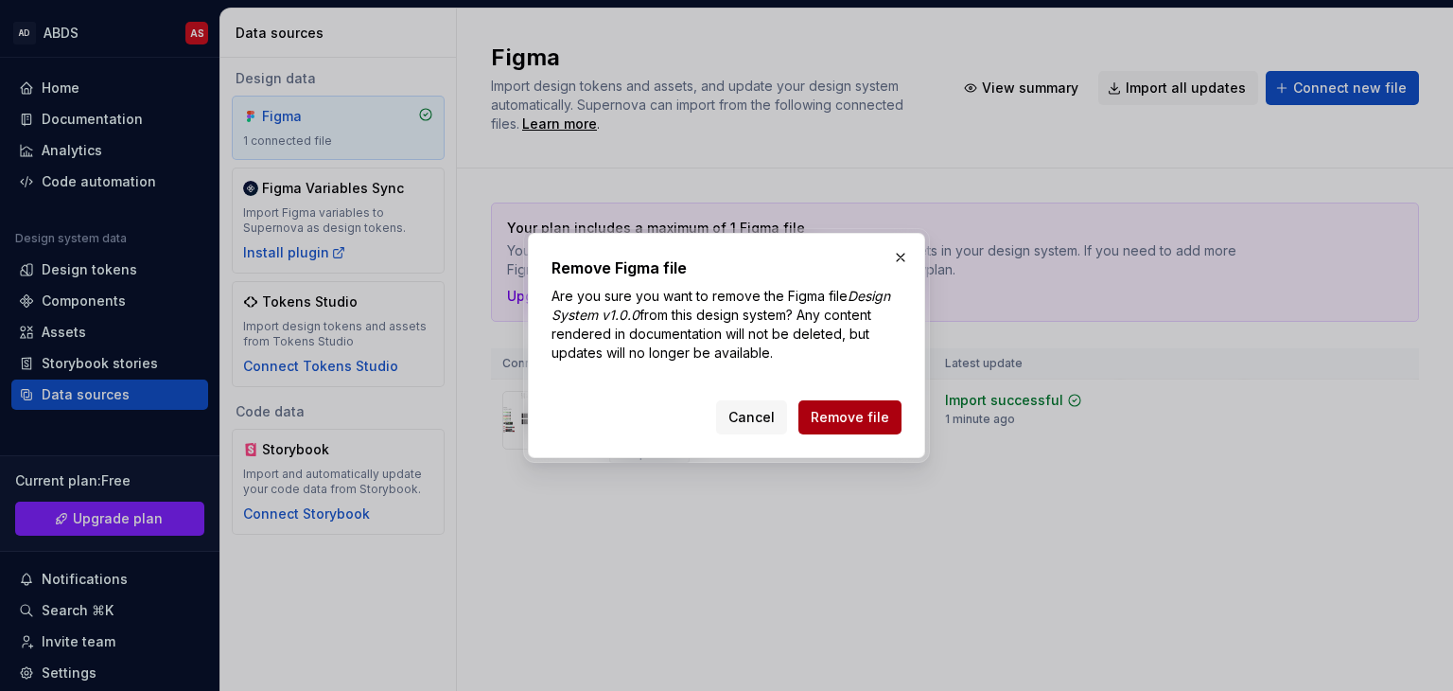
click at [881, 418] on span "Remove file" at bounding box center [850, 417] width 79 height 19
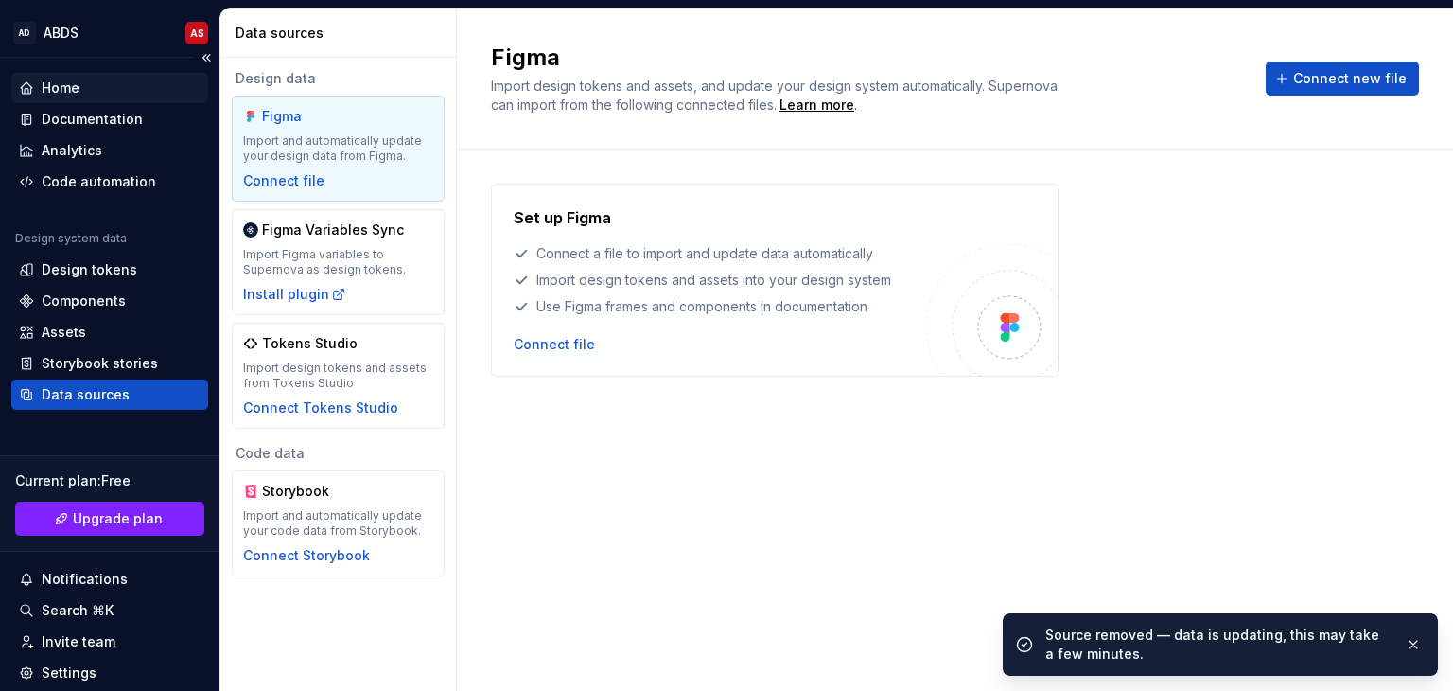
click at [62, 92] on div "Home" at bounding box center [61, 88] width 38 height 19
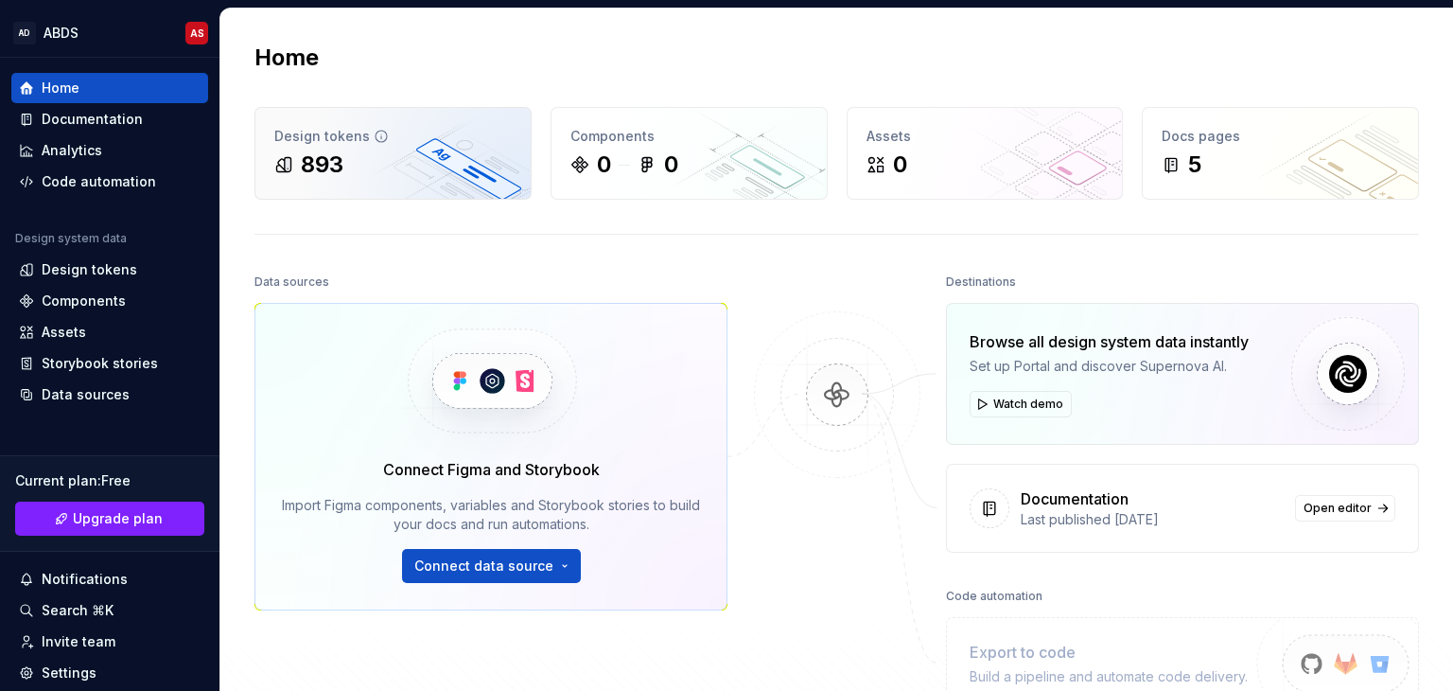
click at [423, 183] on div "Design tokens 893" at bounding box center [392, 153] width 275 height 91
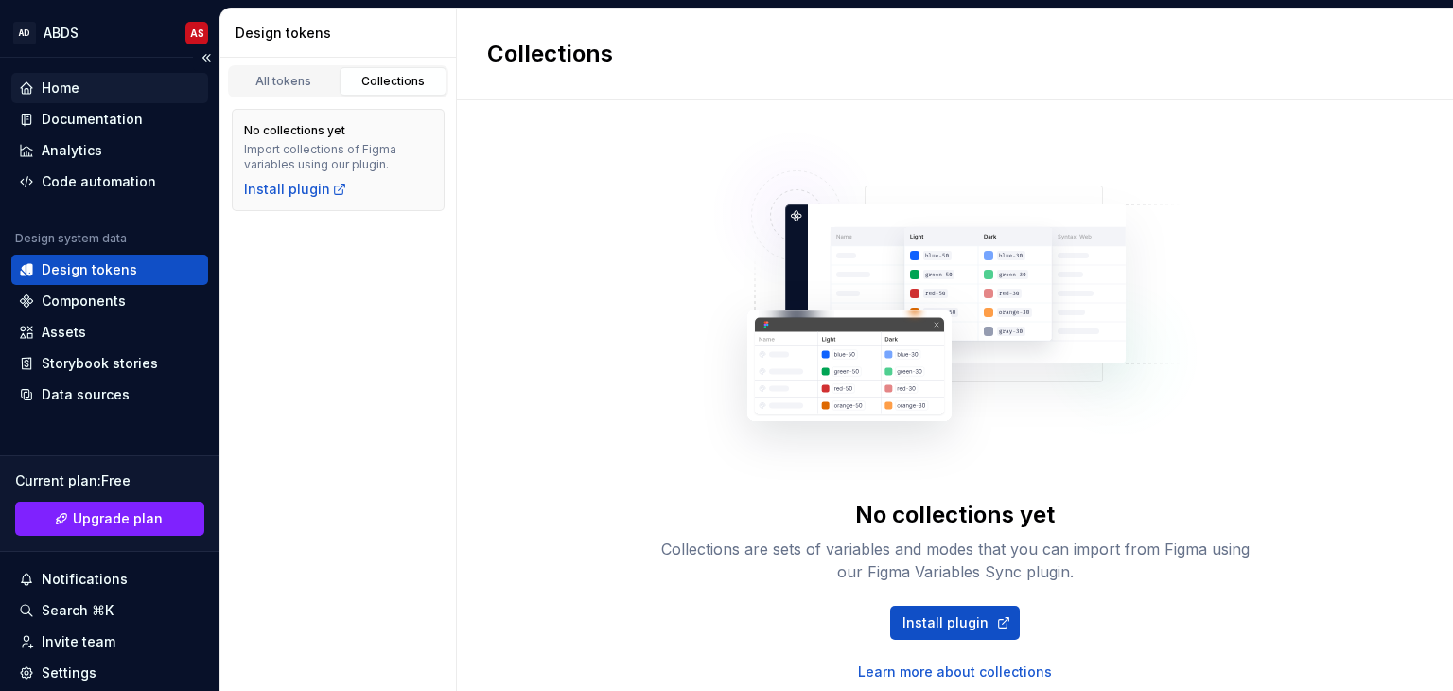
click at [70, 96] on div "Home" at bounding box center [61, 88] width 38 height 19
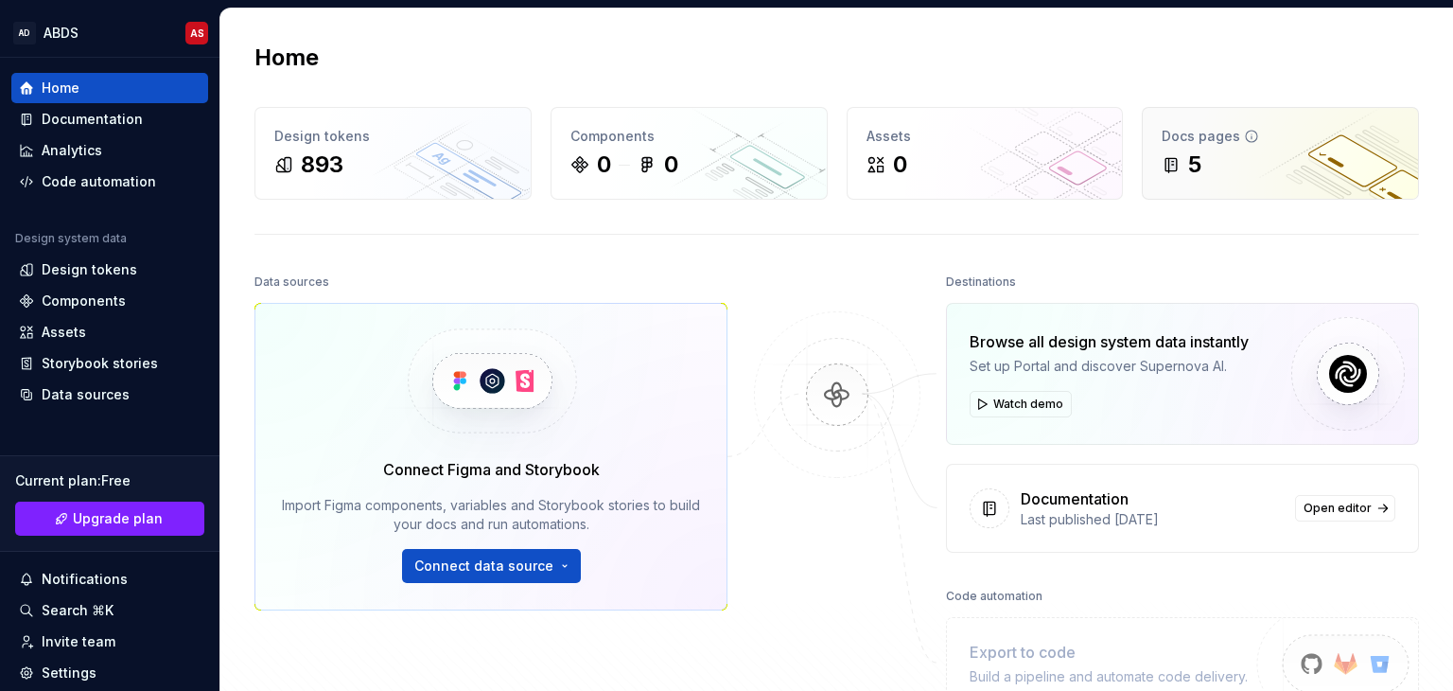
click at [1188, 156] on div "5" at bounding box center [1194, 164] width 13 height 30
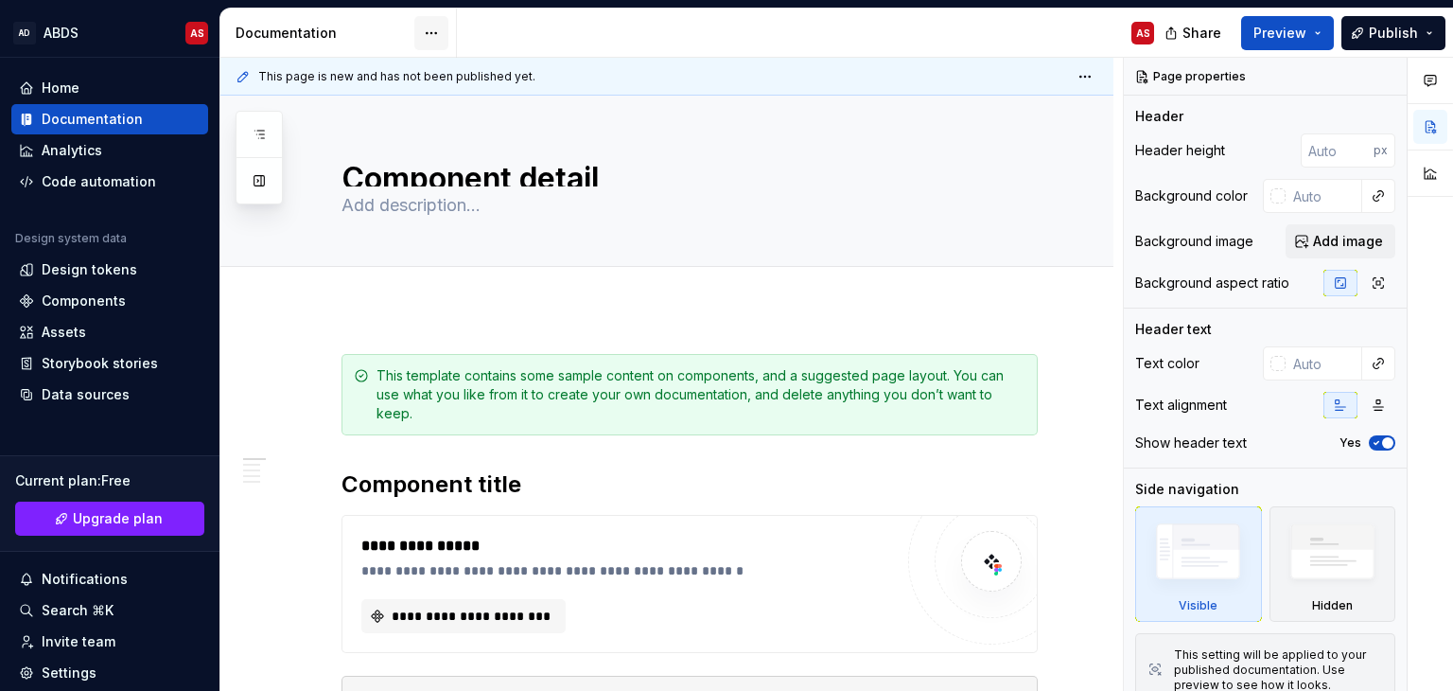
click at [438, 27] on html "AD ABDS AS Home Documentation Analytics Code automation Design system data Desi…" at bounding box center [726, 345] width 1453 height 691
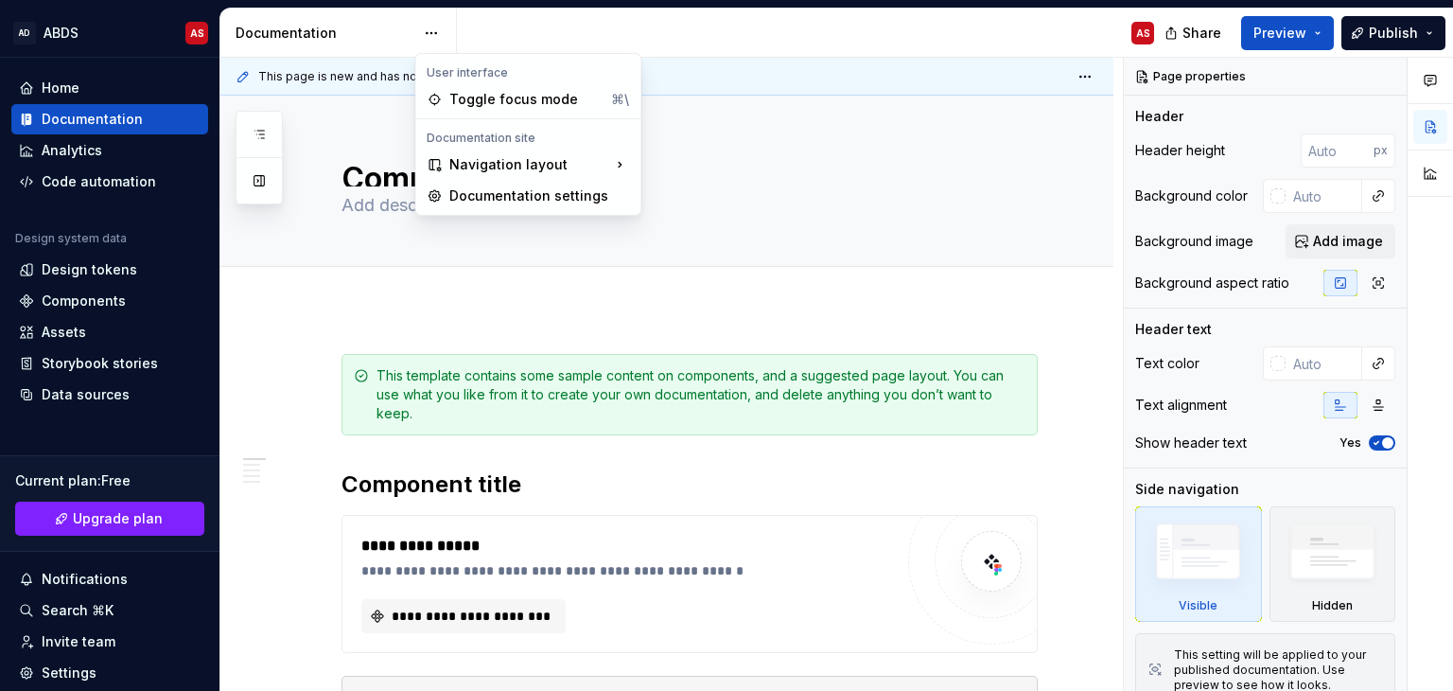
click at [942, 280] on html "AD ABDS AS Home Documentation Analytics Code automation Design system data Desi…" at bounding box center [726, 345] width 1453 height 691
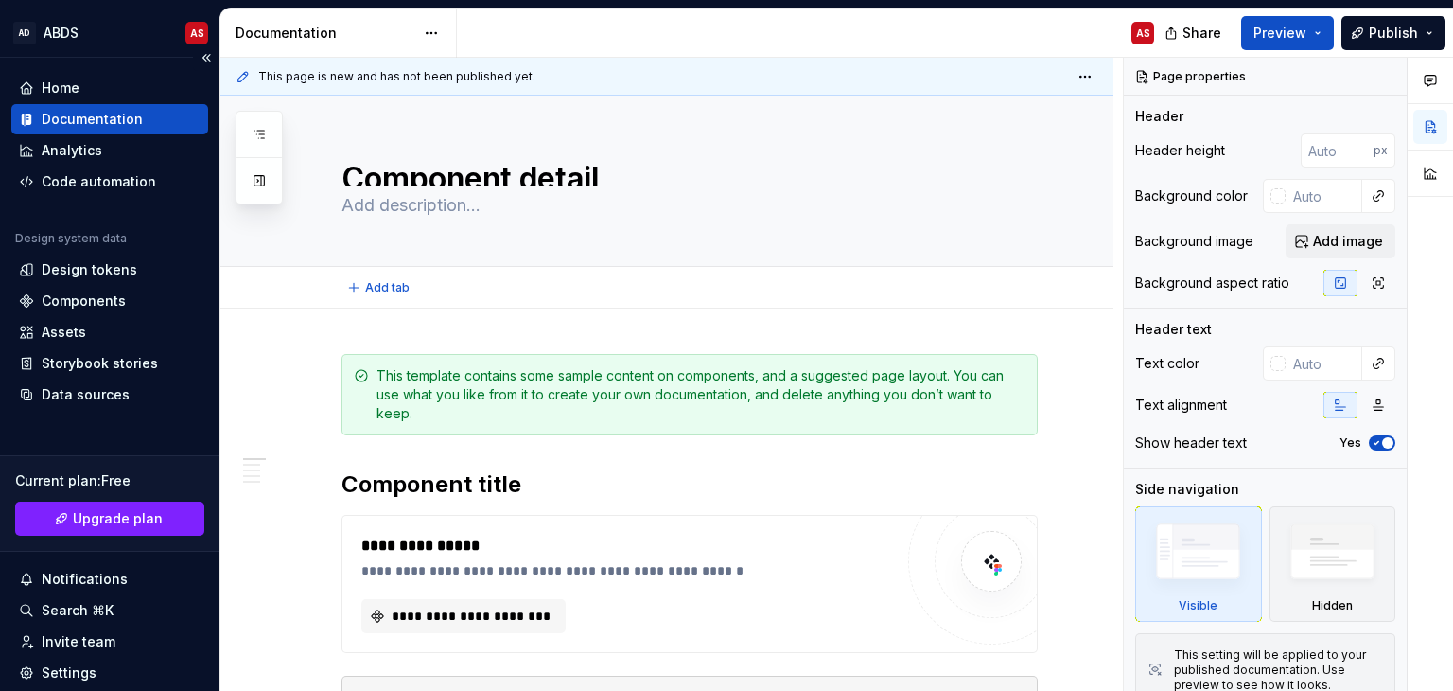
type textarea "*"
click at [63, 90] on div "Home" at bounding box center [61, 88] width 38 height 19
